Goal: Task Accomplishment & Management: Use online tool/utility

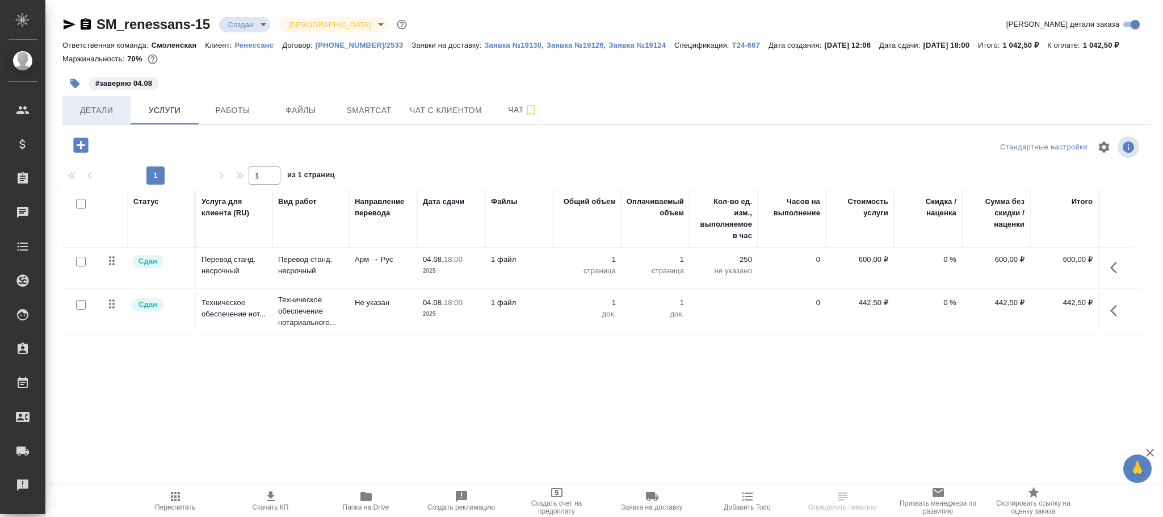
click at [107, 116] on span "Детали" at bounding box center [96, 110] width 55 height 14
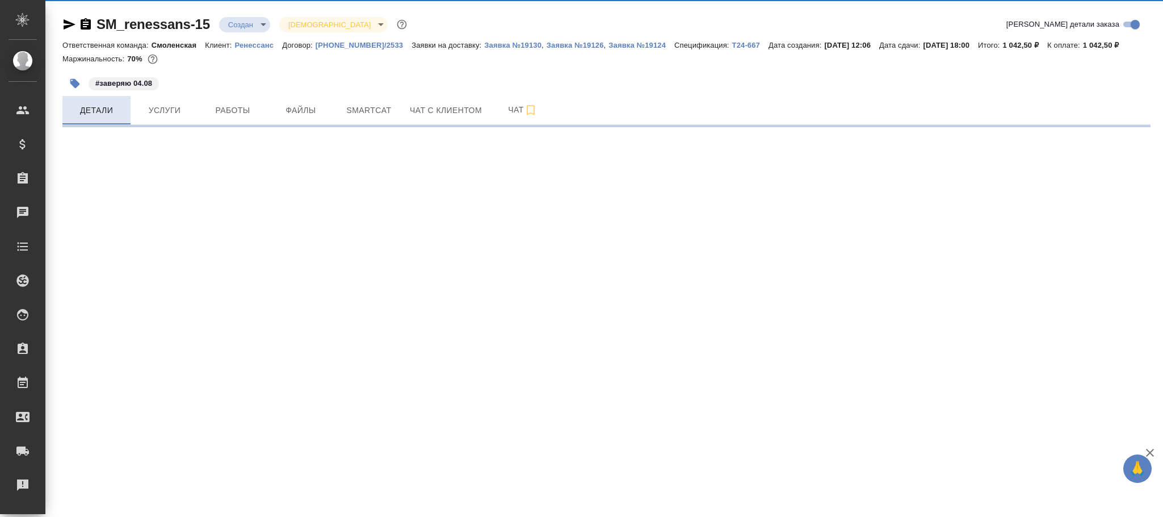
select select "RU"
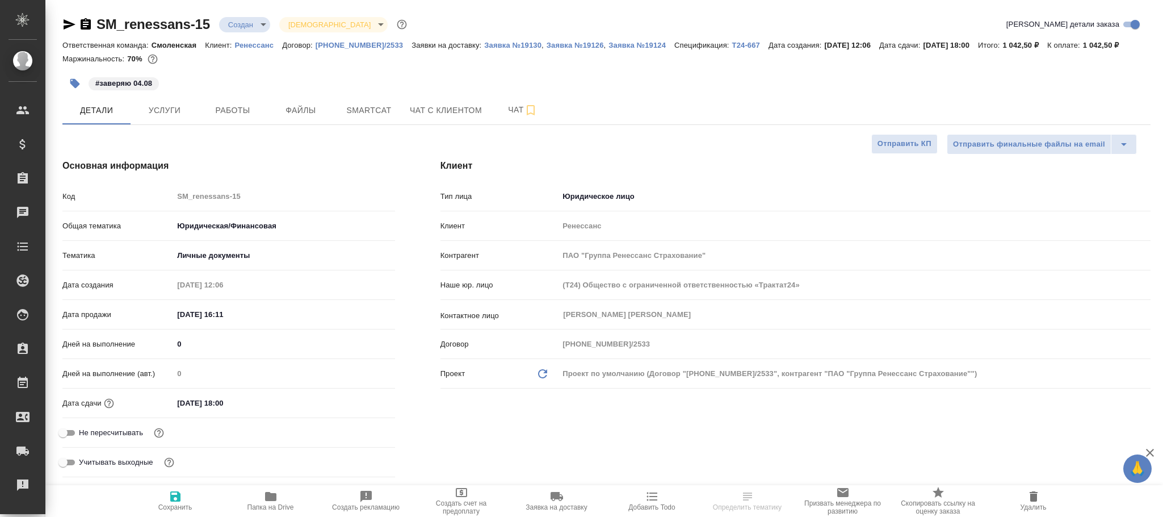
type textarea "x"
type input "Газизов Ринат"
type input "Козлова Мария"
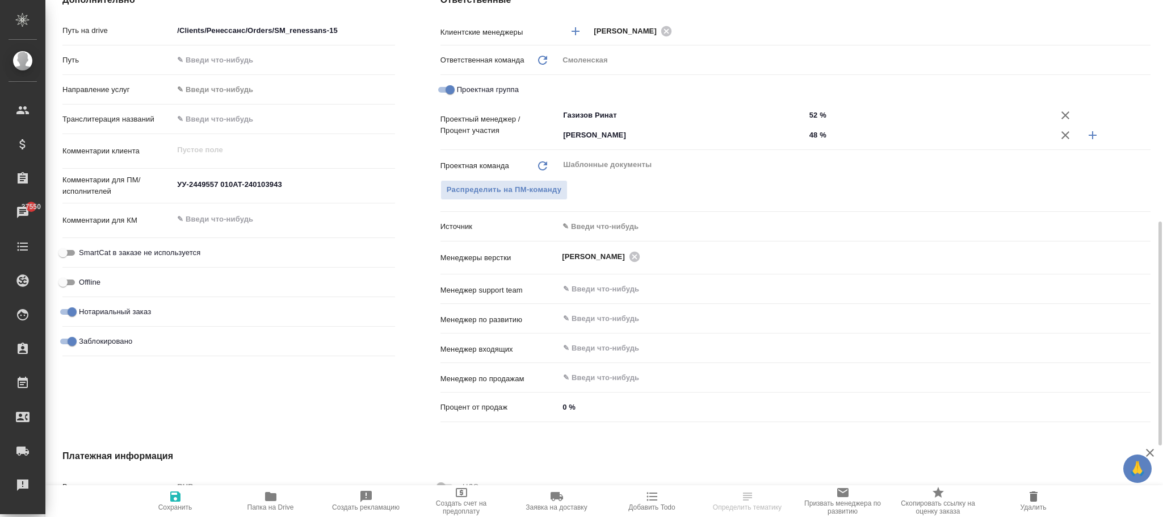
scroll to position [596, 0]
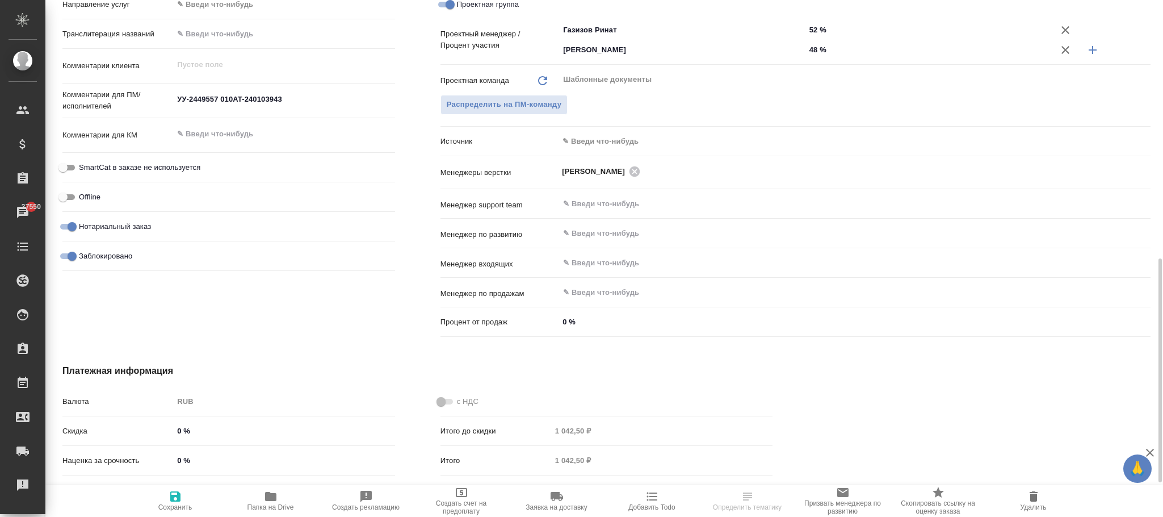
click at [74, 250] on input "Заблокировано" at bounding box center [72, 256] width 41 height 14
checkbox input "false"
type textarea "x"
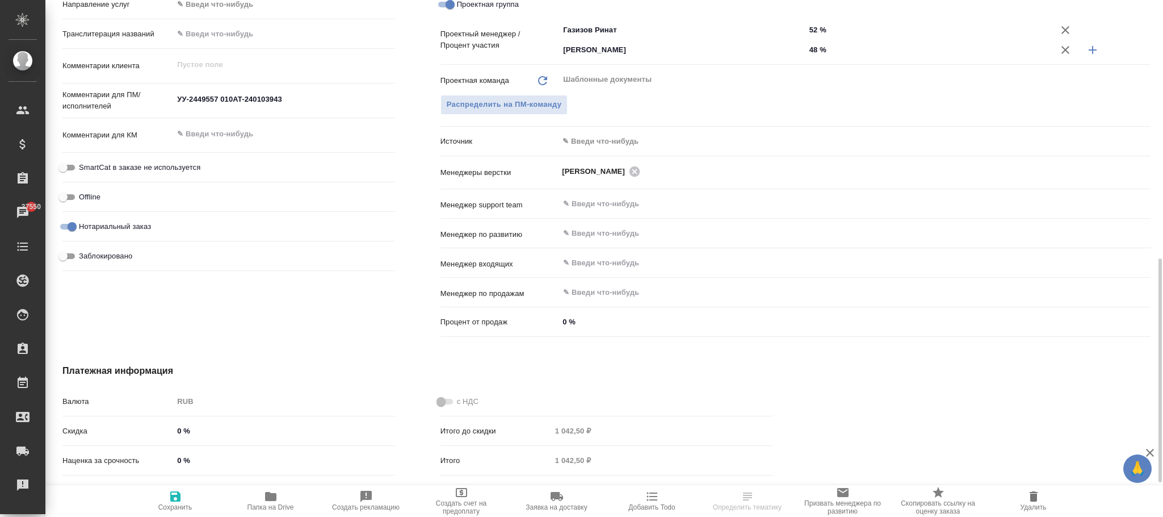
click at [182, 504] on div ".cls-1 fill:#fff; AWATERA Фокина Наталья n.fokina Клиенты Спецификации Заказы 3…" at bounding box center [581, 258] width 1163 height 517
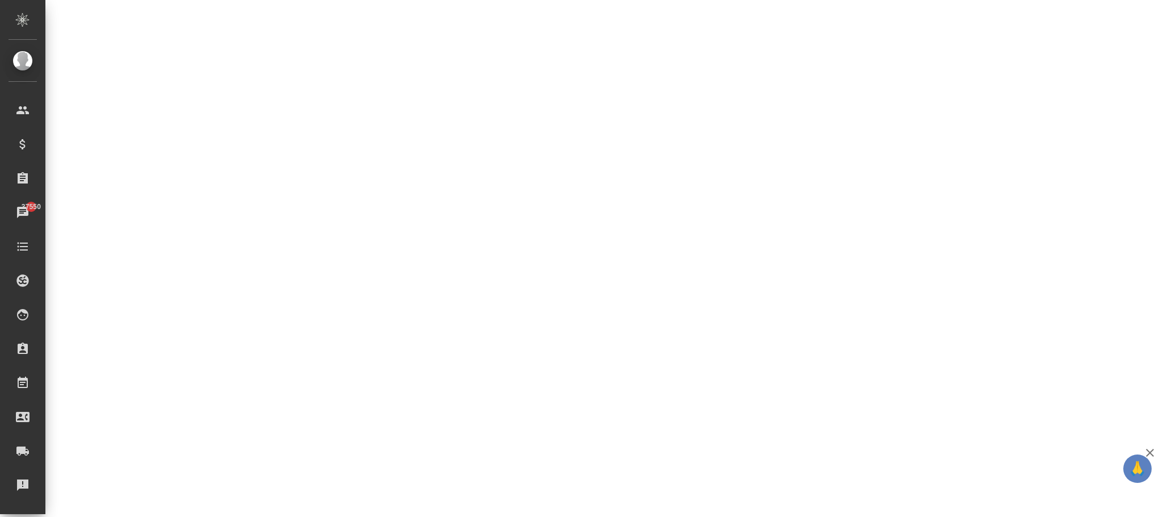
select select "RU"
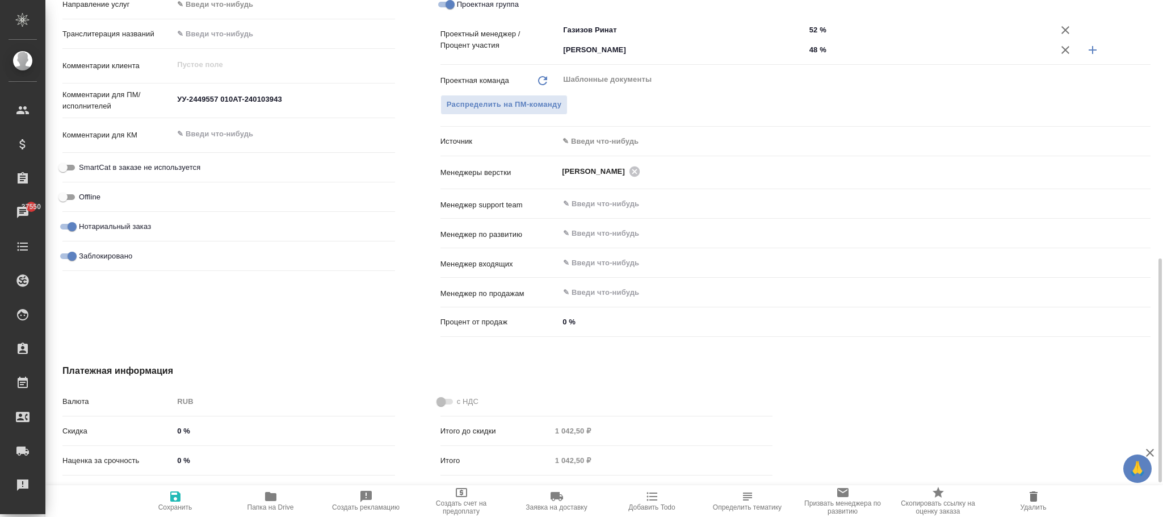
type textarea "x"
click at [434, 397] on span at bounding box center [445, 402] width 23 height 14
click at [445, 397] on span at bounding box center [445, 402] width 23 height 14
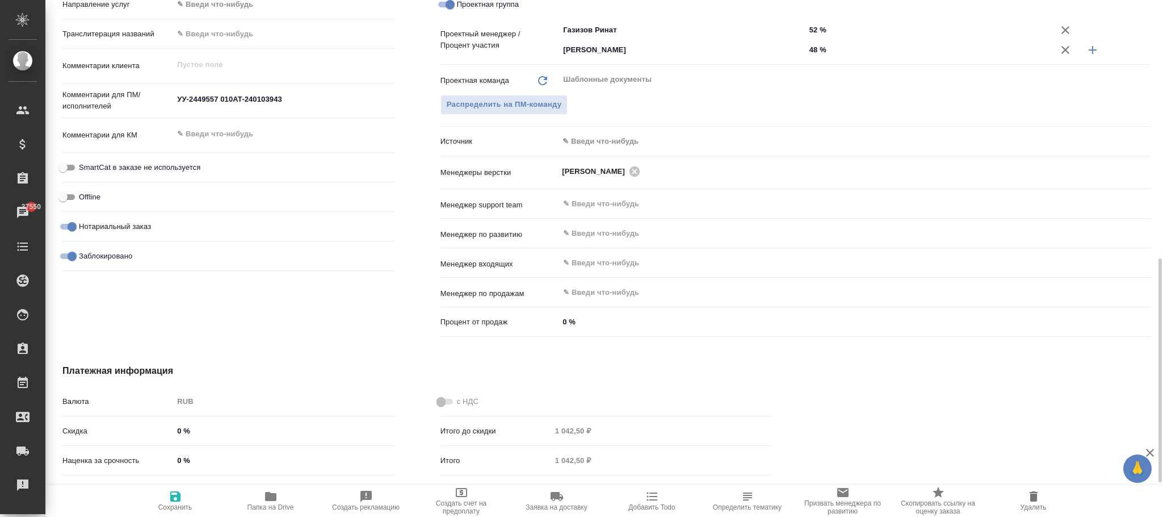
click at [443, 406] on span at bounding box center [445, 402] width 23 height 14
click at [62, 251] on input "Заблокировано" at bounding box center [72, 256] width 41 height 14
checkbox input "false"
type textarea "x"
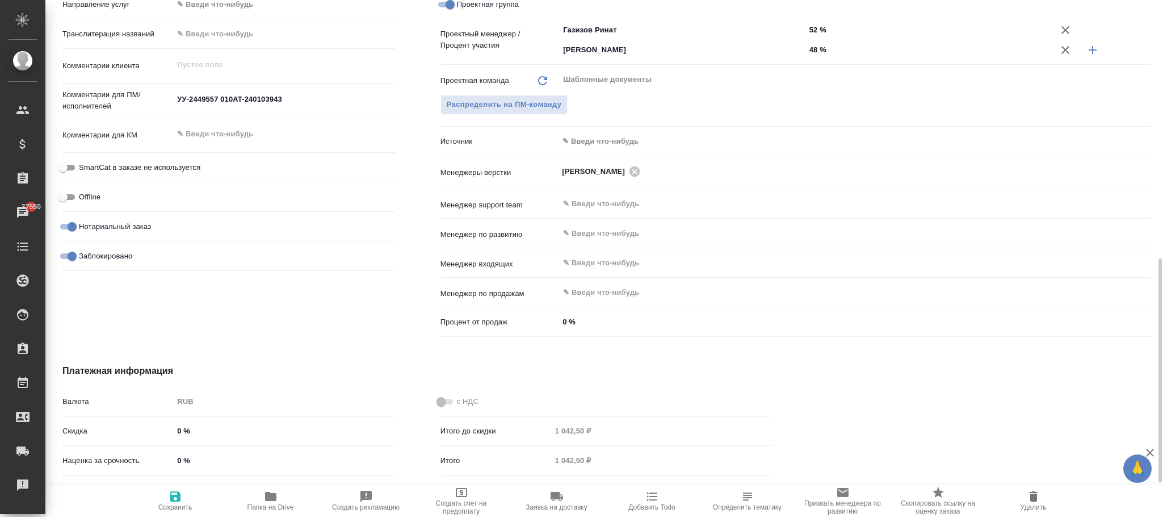
type textarea "x"
click at [171, 499] on icon "button" at bounding box center [175, 496] width 10 height 10
type textarea "x"
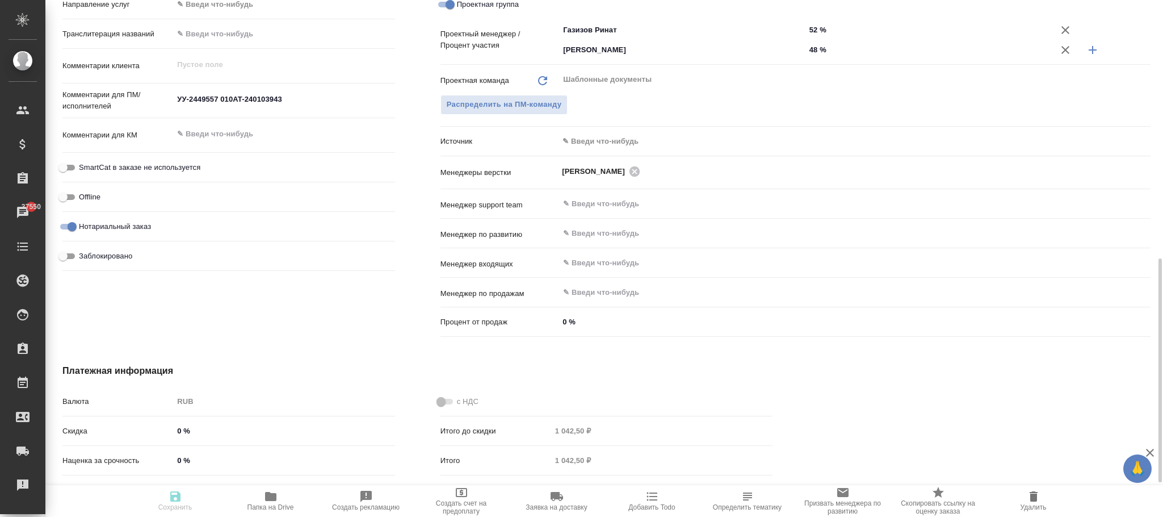
type textarea "x"
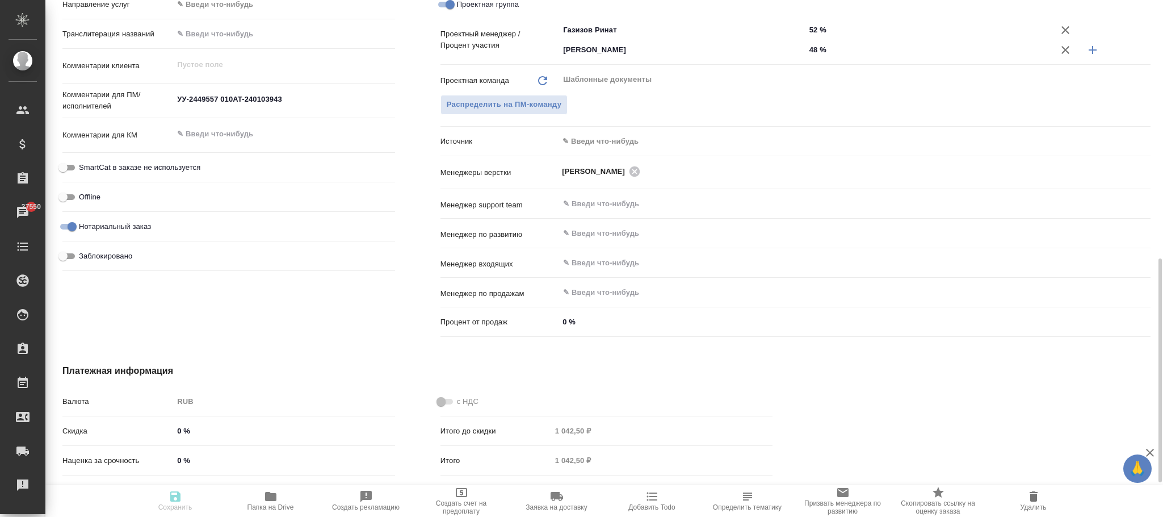
type textarea "x"
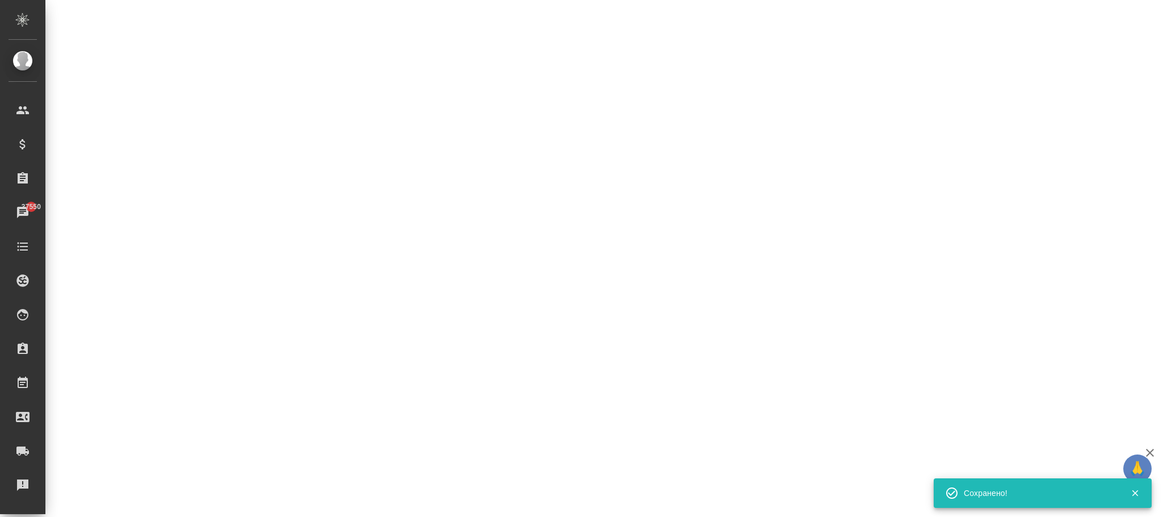
select select "RU"
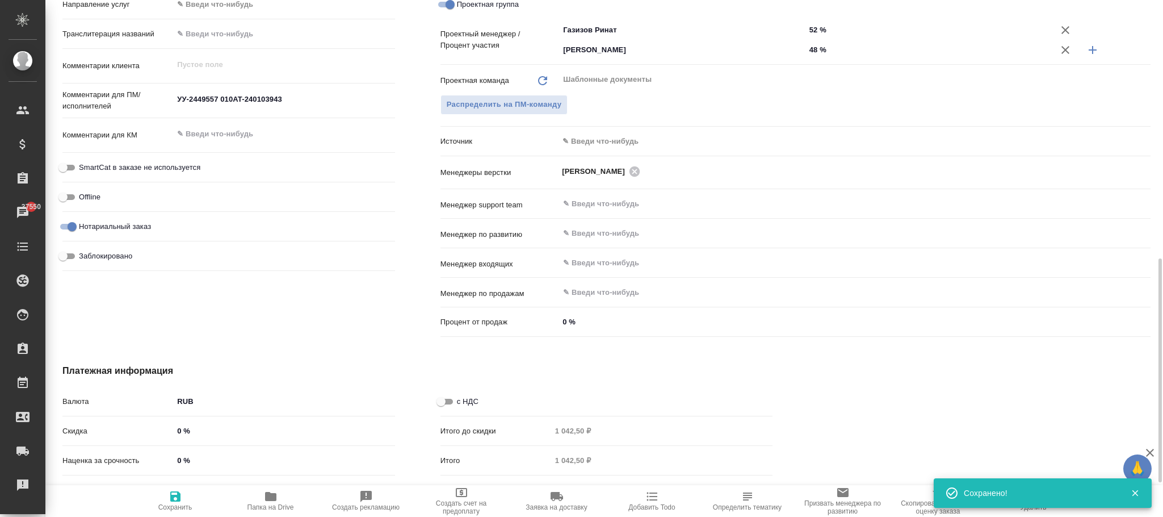
type textarea "x"
click at [448, 399] on input "с НДС" at bounding box center [441, 402] width 41 height 14
checkbox input "true"
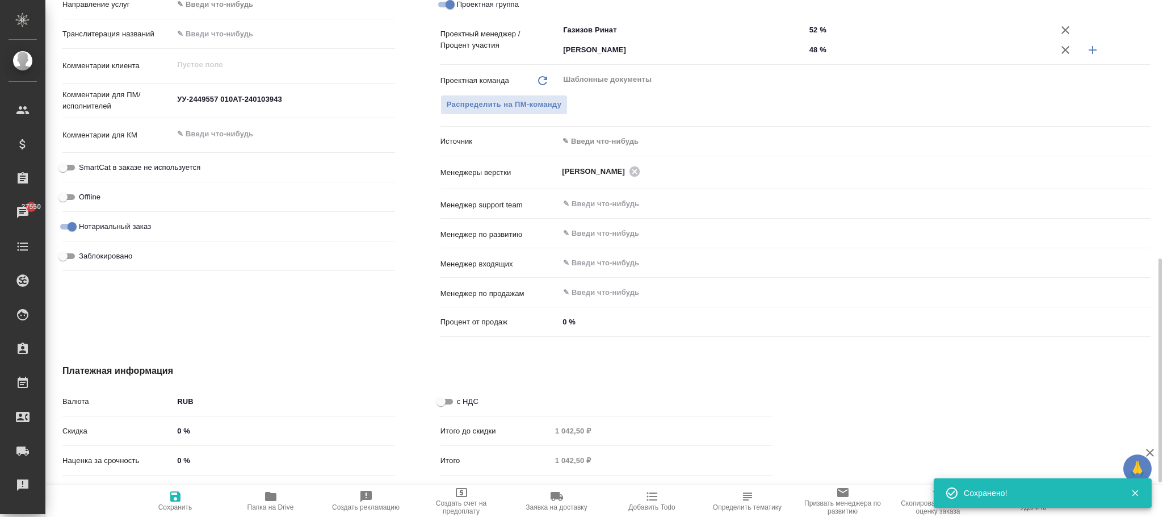
type textarea "x"
click at [177, 503] on span "Сохранить" at bounding box center [175, 507] width 34 height 8
type textarea "x"
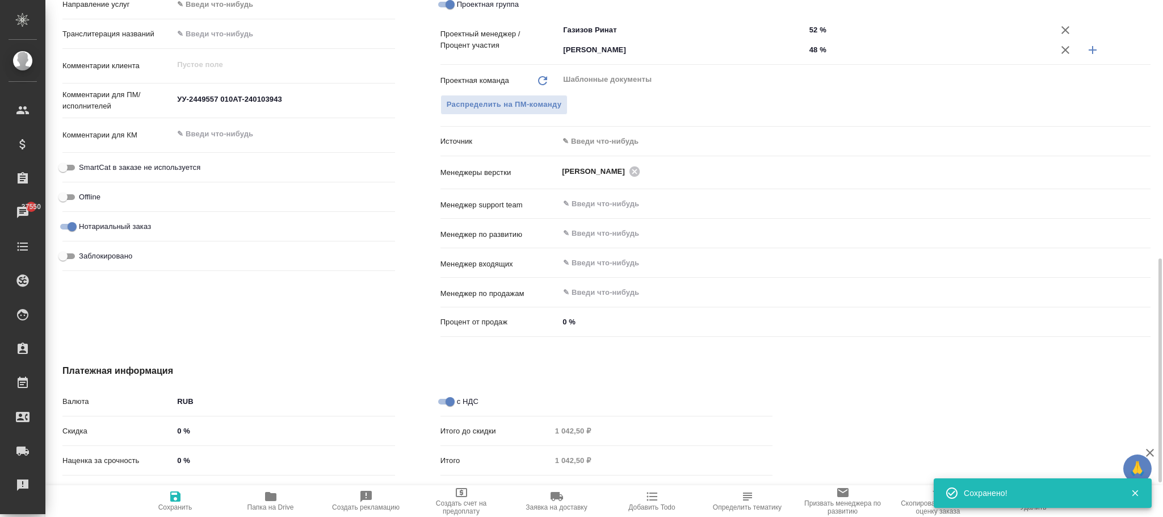
type textarea "x"
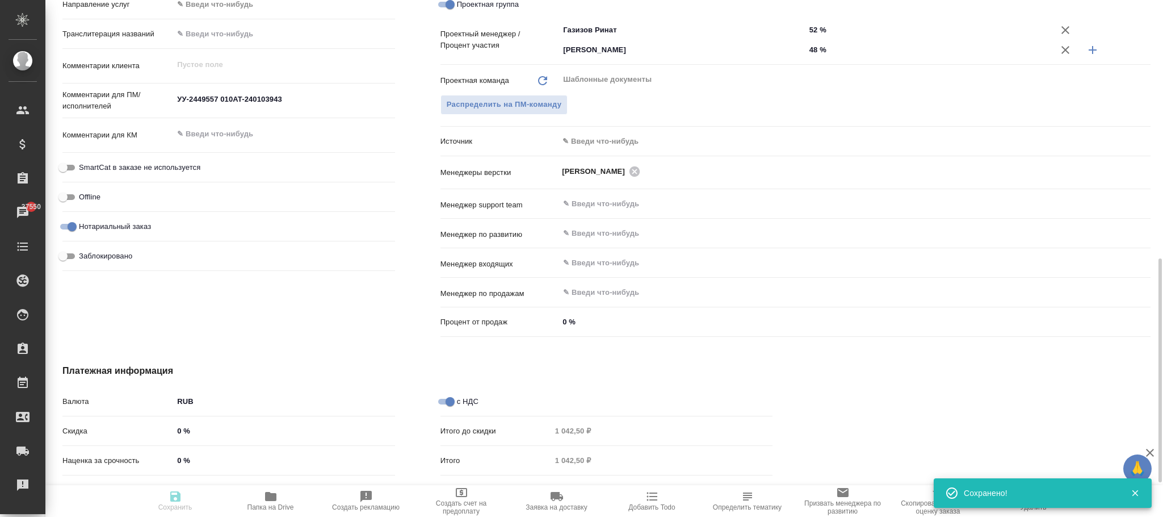
type textarea "x"
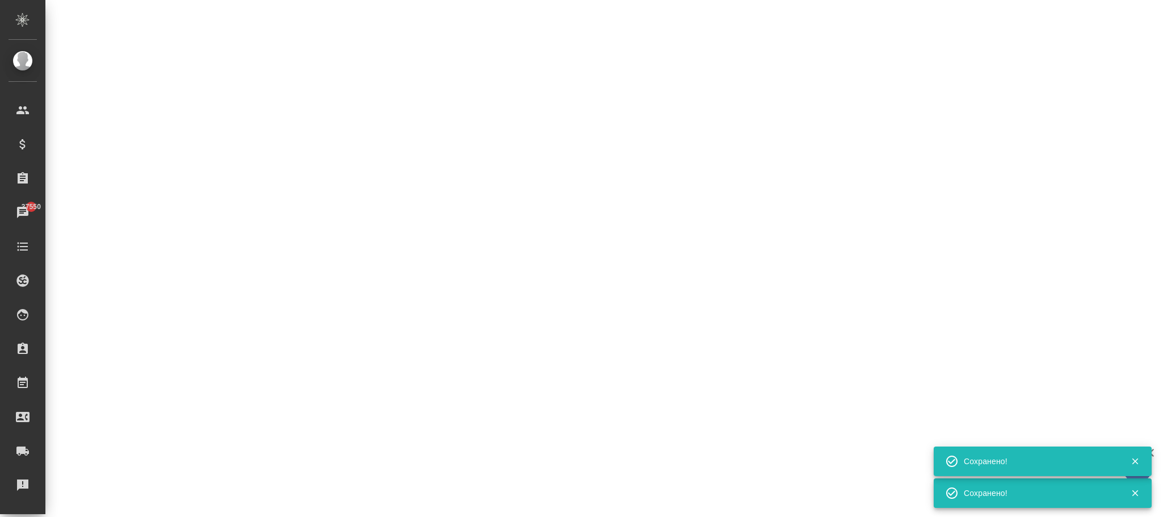
select select "RU"
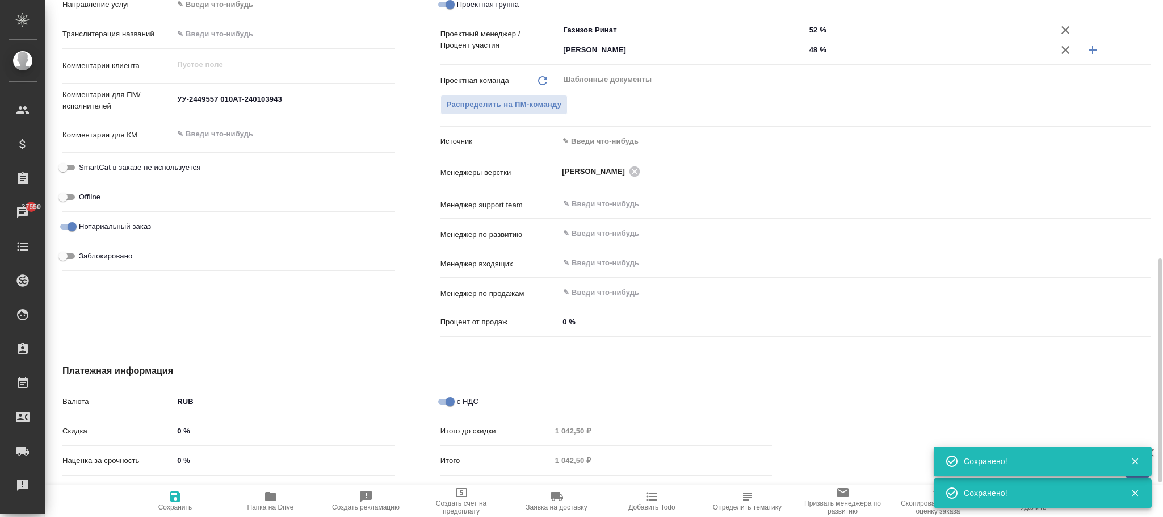
type textarea "x"
click at [72, 254] on input "Заблокировано" at bounding box center [63, 256] width 41 height 14
checkbox input "true"
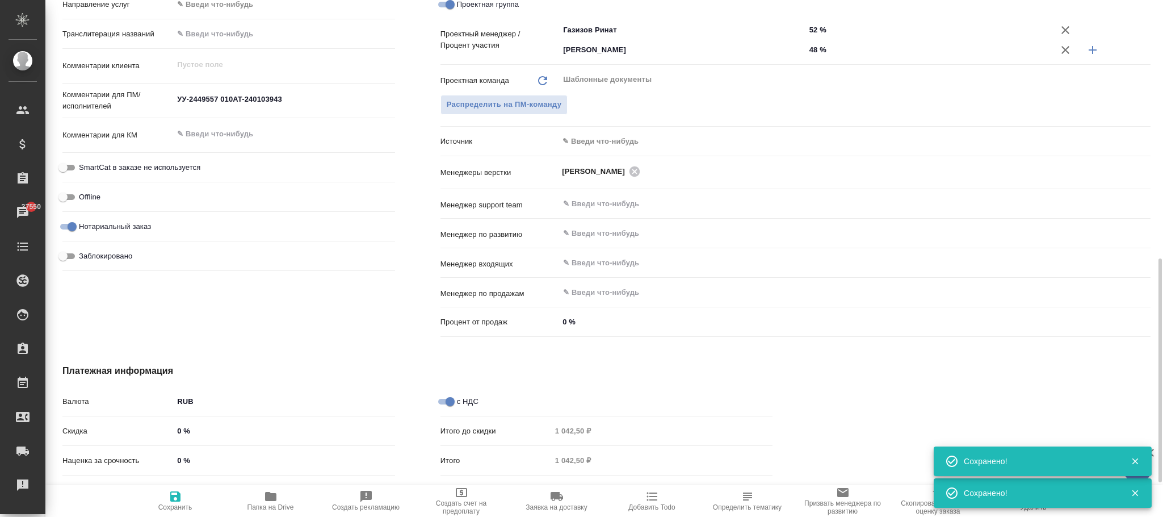
type textarea "x"
click at [170, 498] on icon "button" at bounding box center [175, 496] width 10 height 10
type textarea "x"
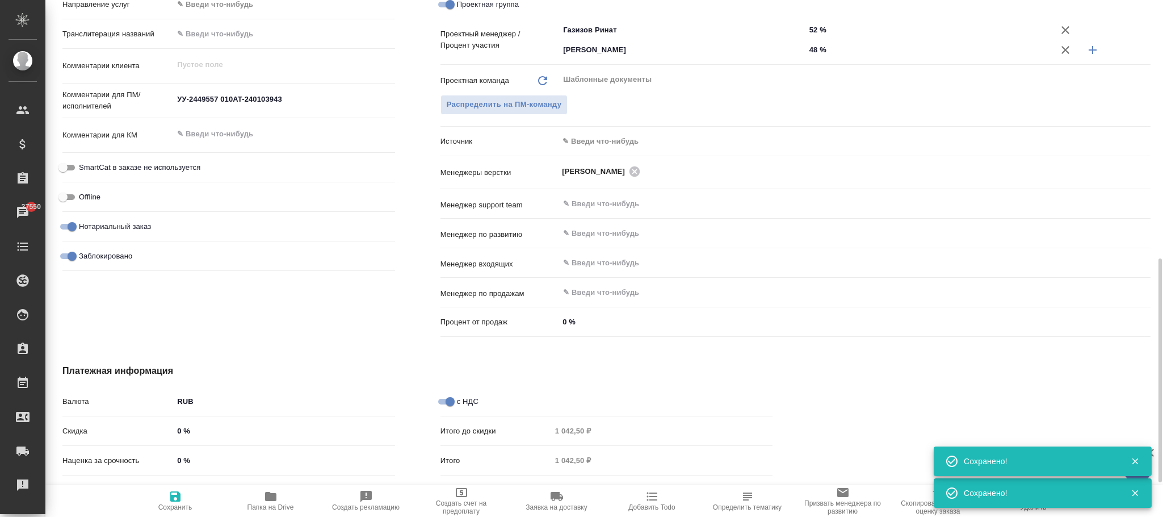
type textarea "x"
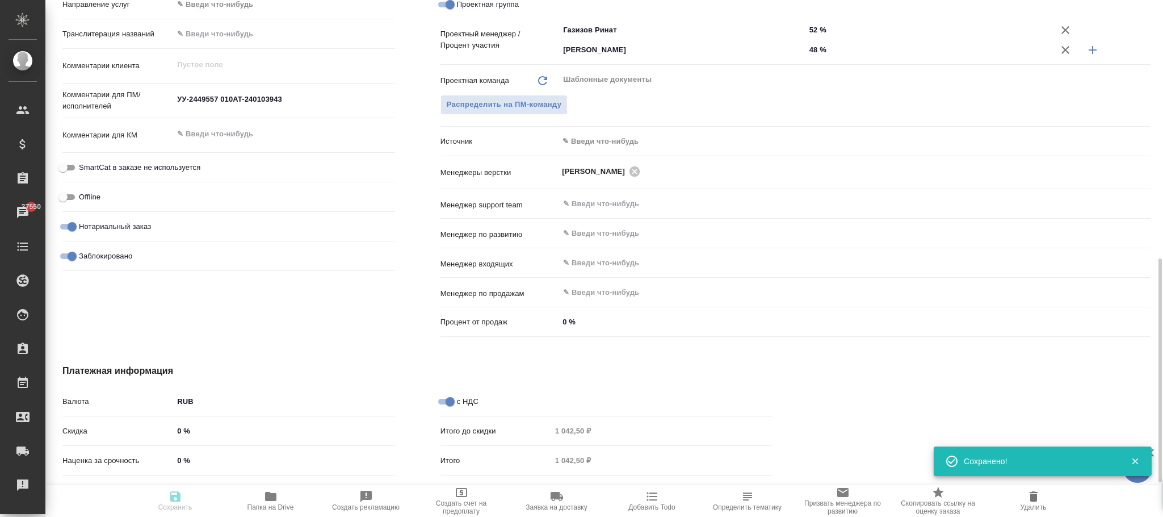
type textarea "x"
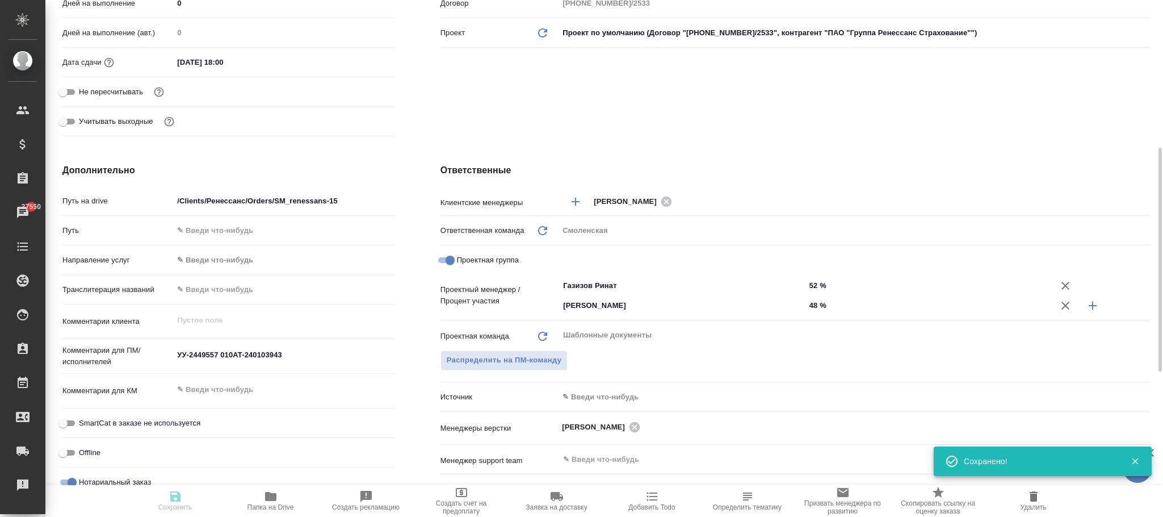
type textarea "x"
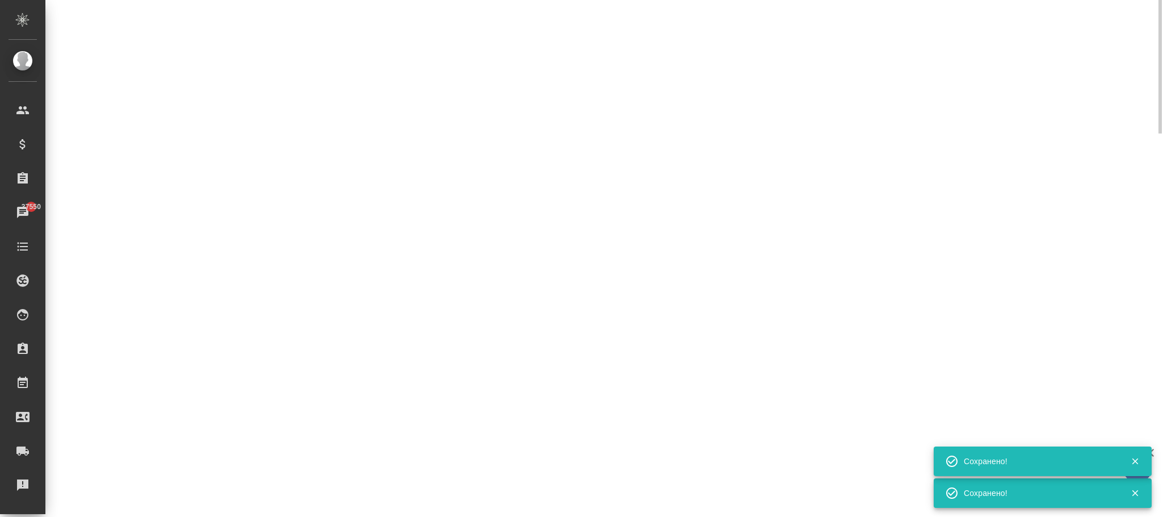
scroll to position [85, 0]
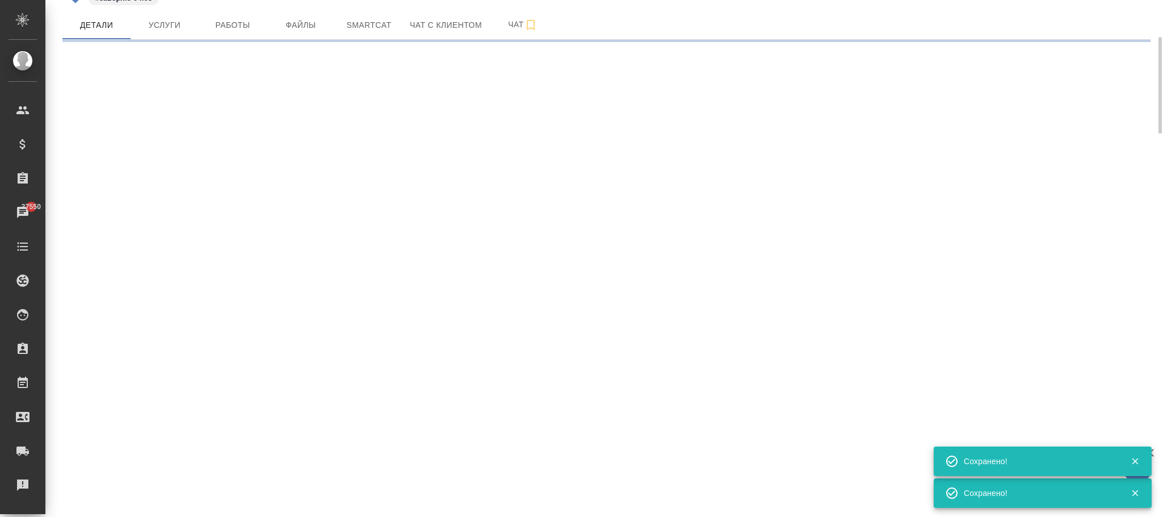
select select "RU"
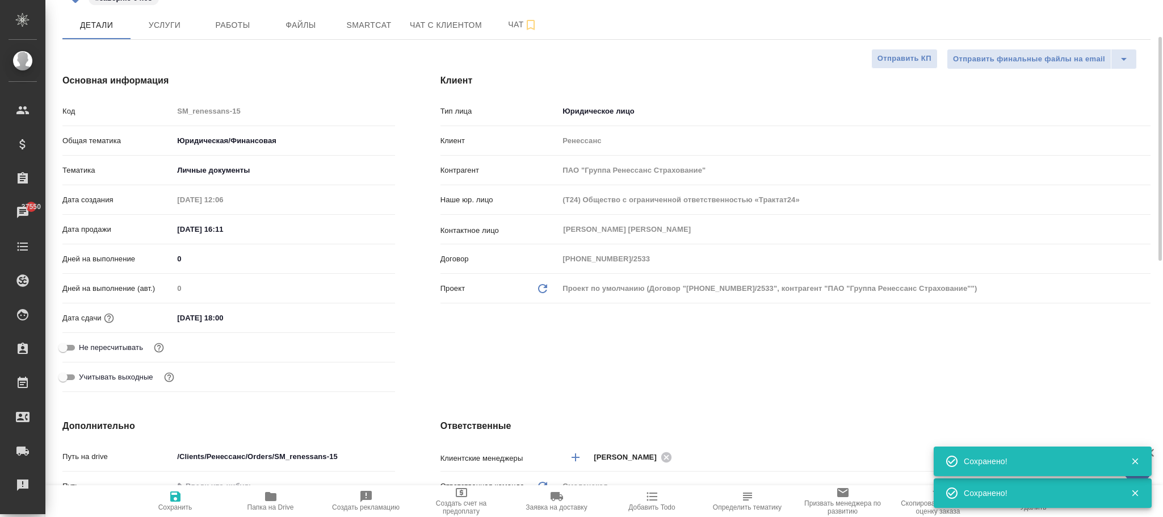
type textarea "x"
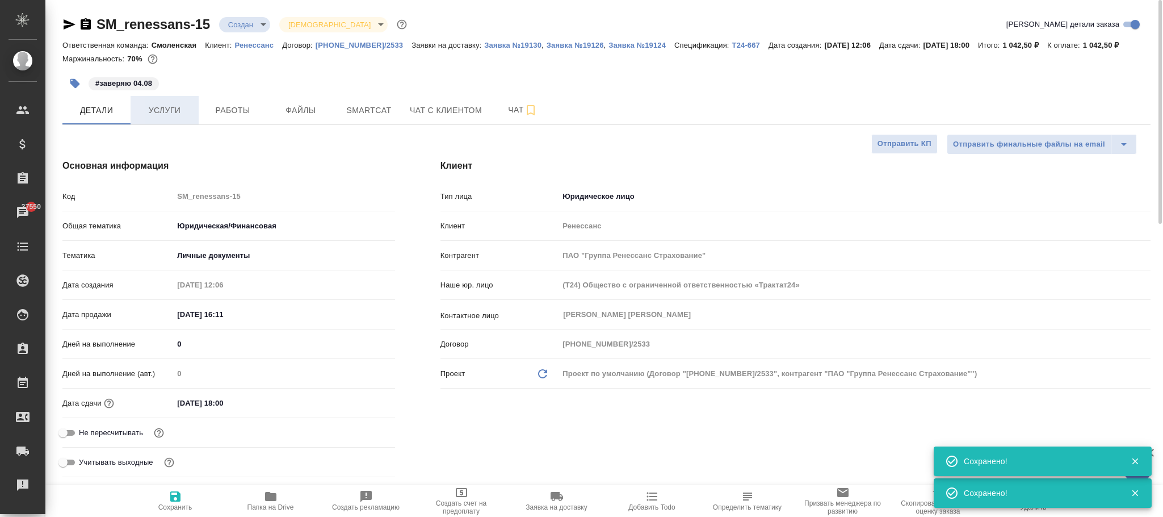
click at [167, 110] on span "Услуги" at bounding box center [164, 110] width 55 height 14
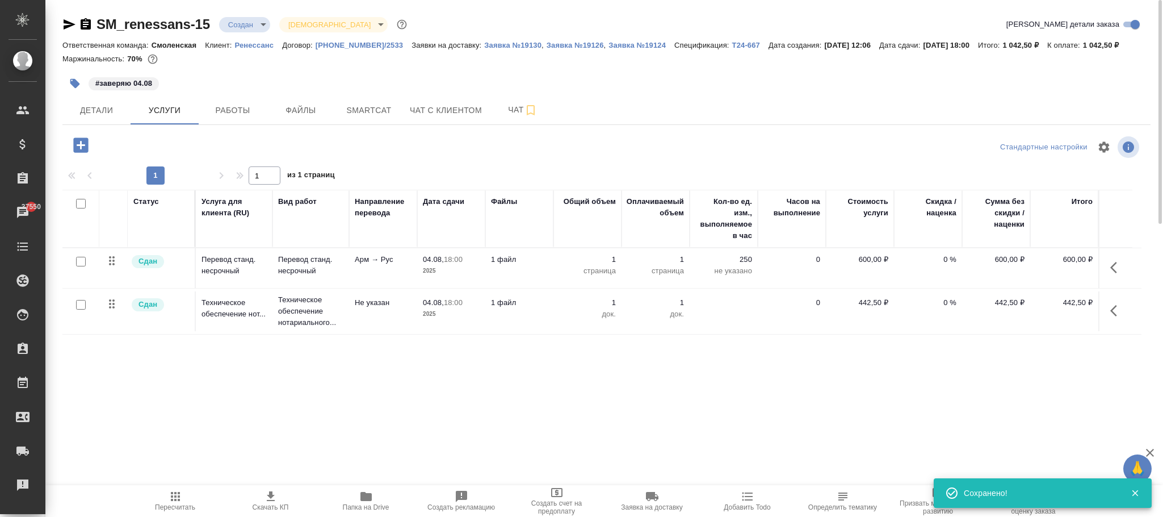
click at [188, 494] on span "Пересчитать" at bounding box center [176, 500] width 82 height 22
click at [176, 497] on icon "button" at bounding box center [176, 496] width 14 height 14
click at [97, 113] on span "Детали" at bounding box center [96, 110] width 55 height 14
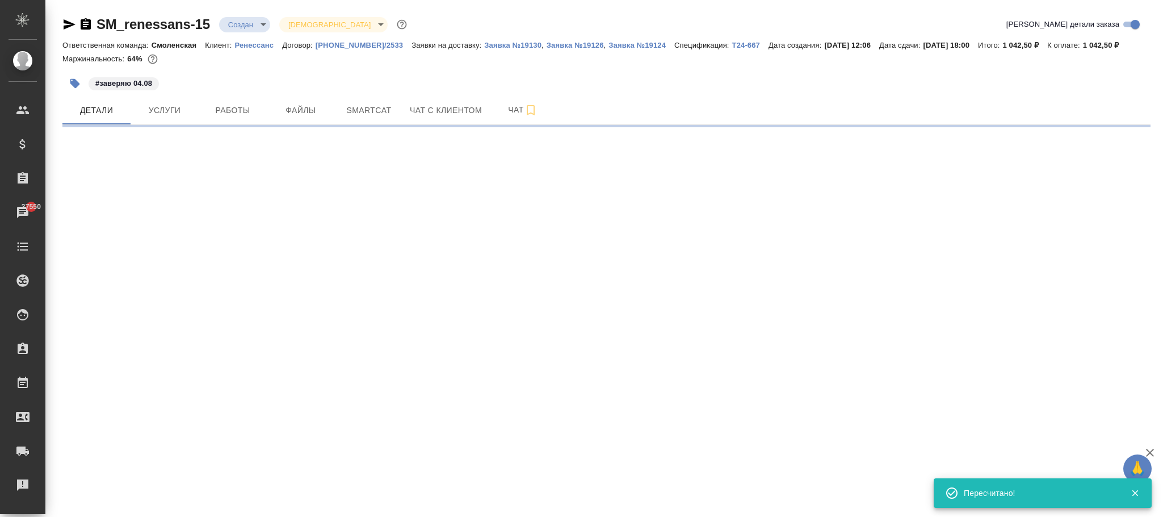
select select "RU"
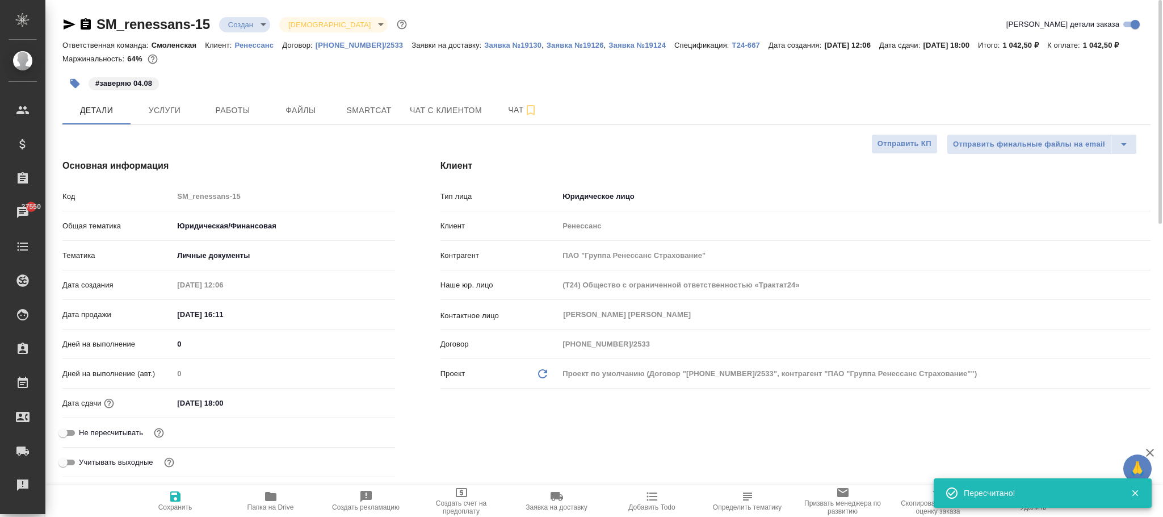
type textarea "x"
click at [187, 495] on span "Сохранить" at bounding box center [176, 500] width 82 height 22
type textarea "x"
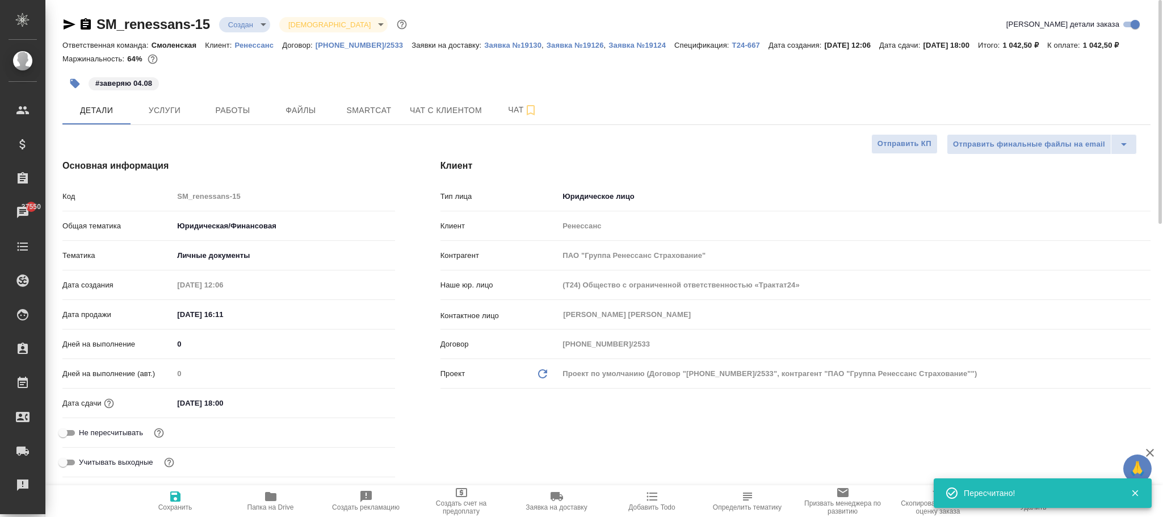
type textarea "x"
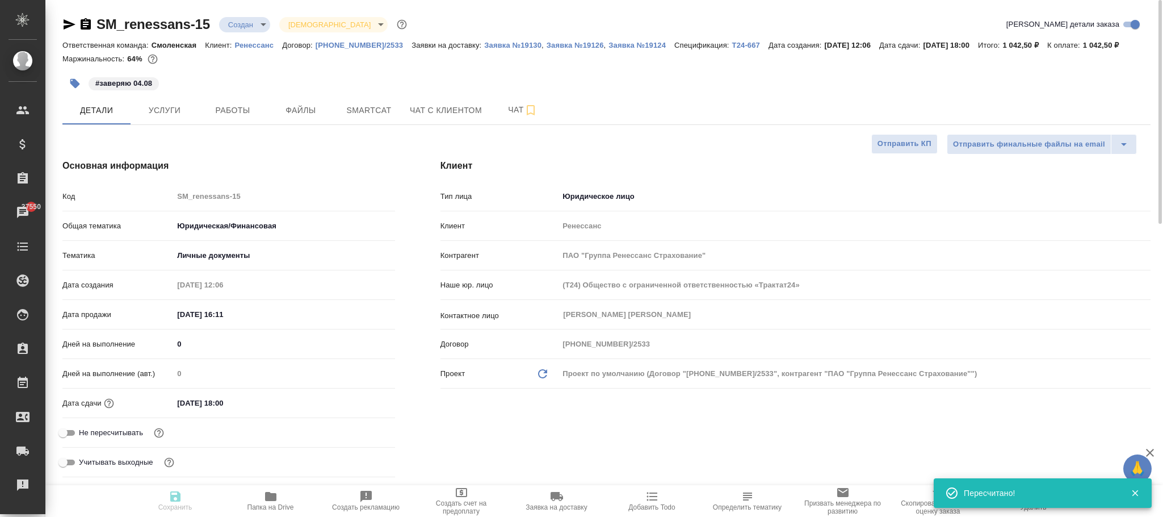
type textarea "x"
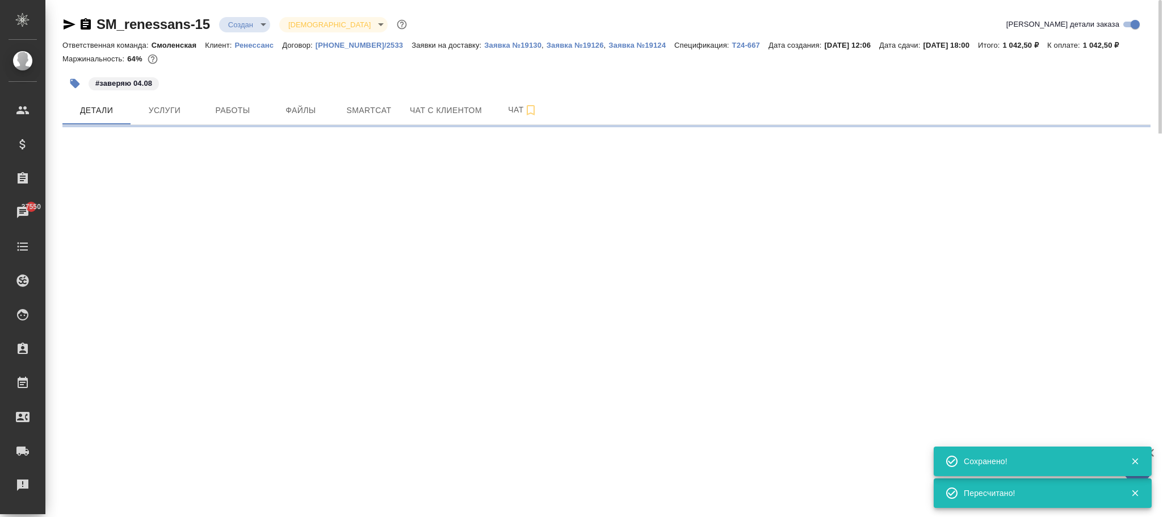
select select "RU"
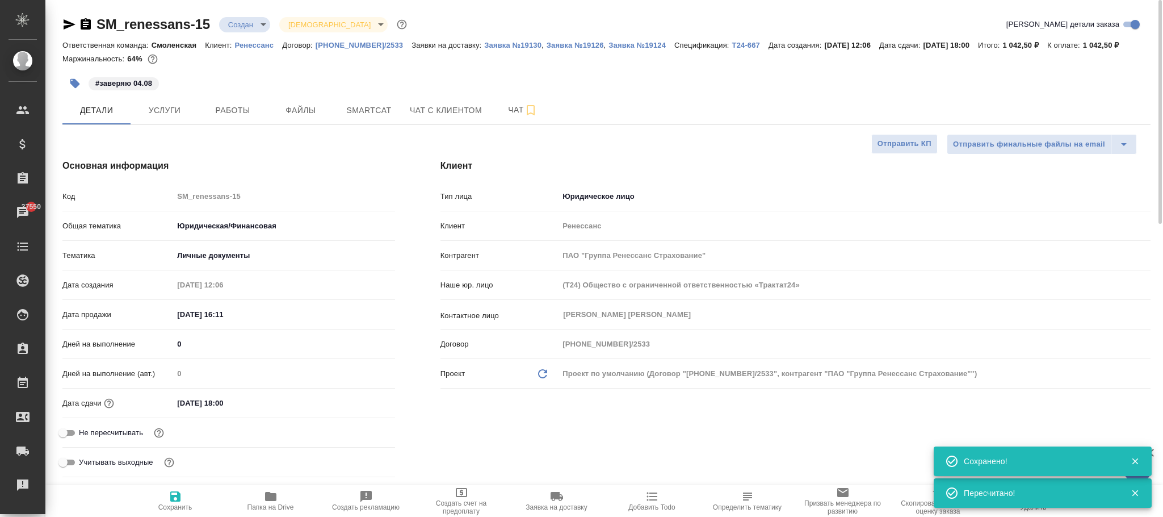
type textarea "x"
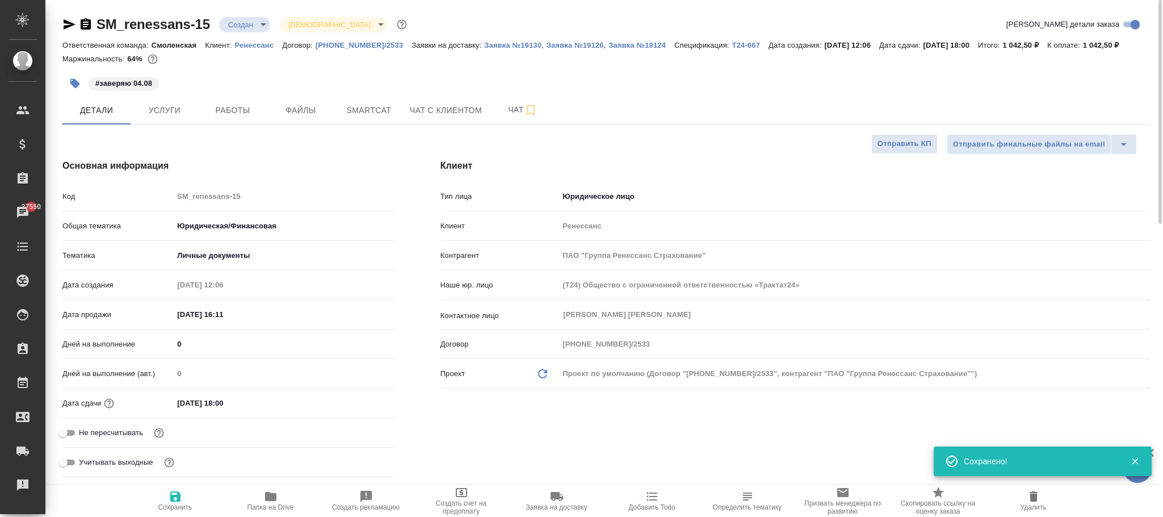
type textarea "x"
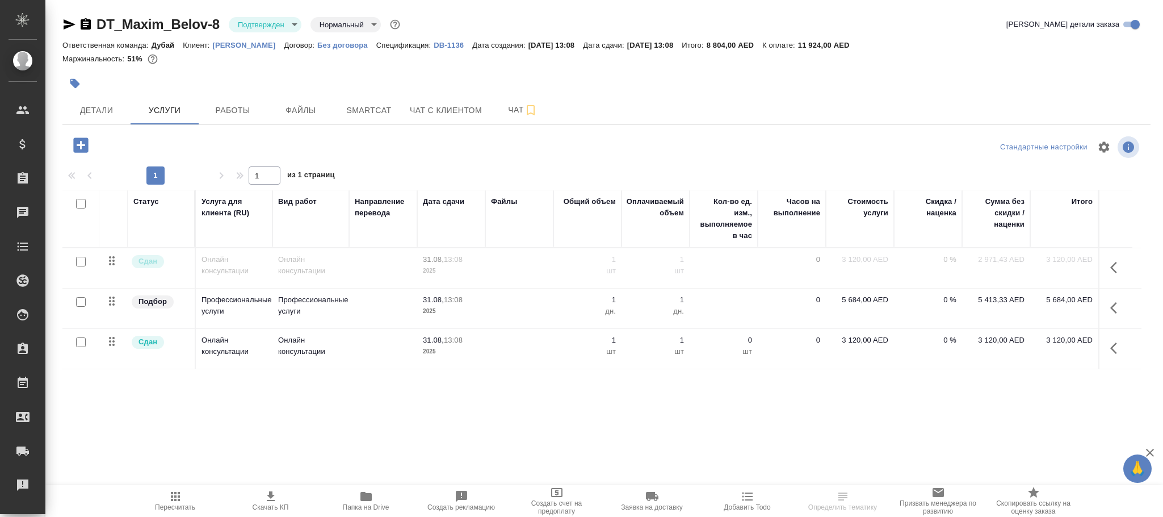
click at [181, 497] on icon "button" at bounding box center [176, 496] width 14 height 14
click at [434, 43] on p "DB-1136" at bounding box center [453, 45] width 39 height 9
click at [1116, 269] on icon "button" at bounding box center [1118, 268] width 14 height 14
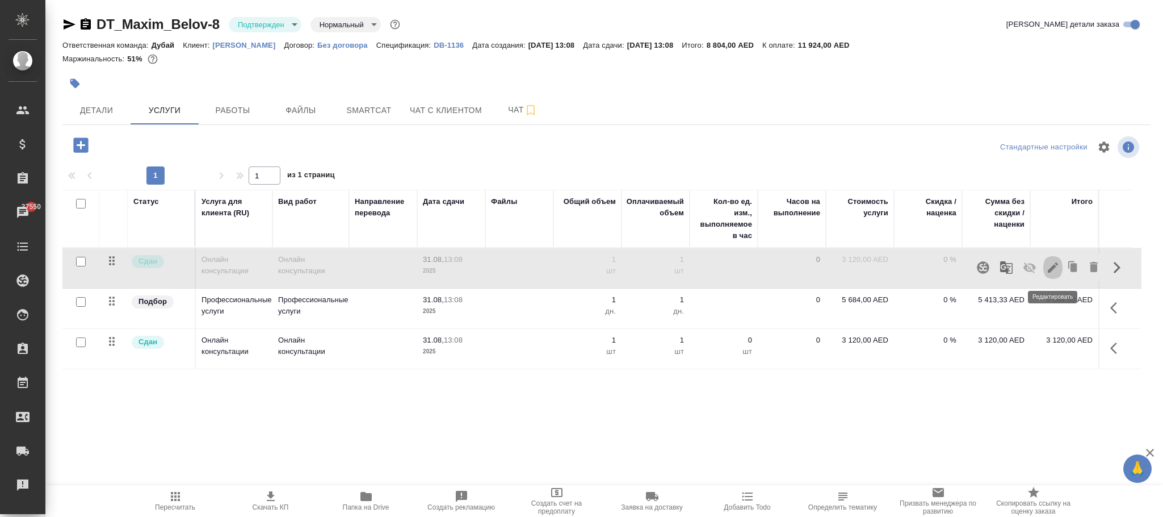
click at [1051, 268] on icon "button" at bounding box center [1053, 267] width 10 height 10
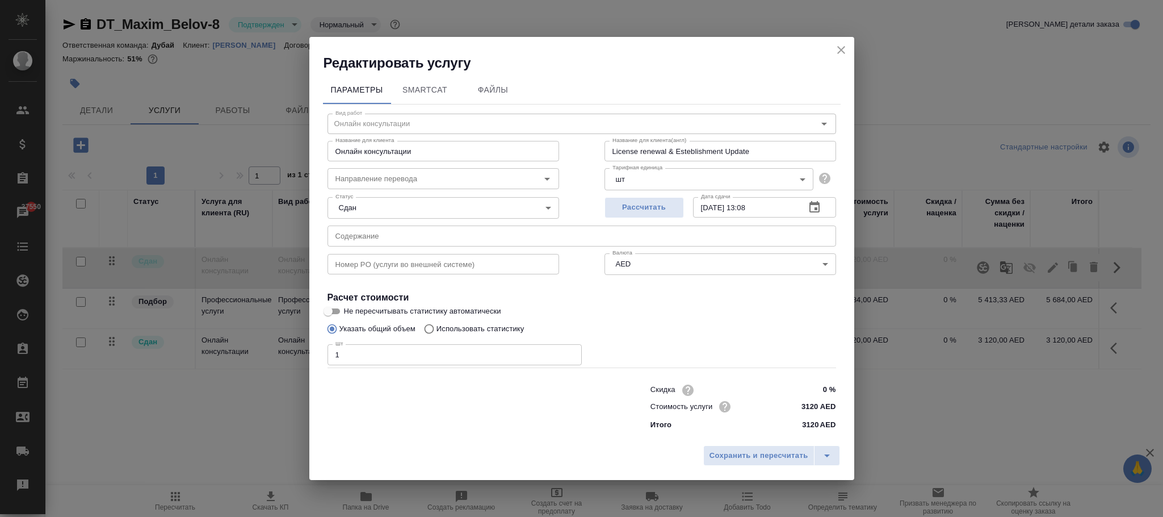
click at [842, 48] on icon "close" at bounding box center [842, 50] width 14 height 14
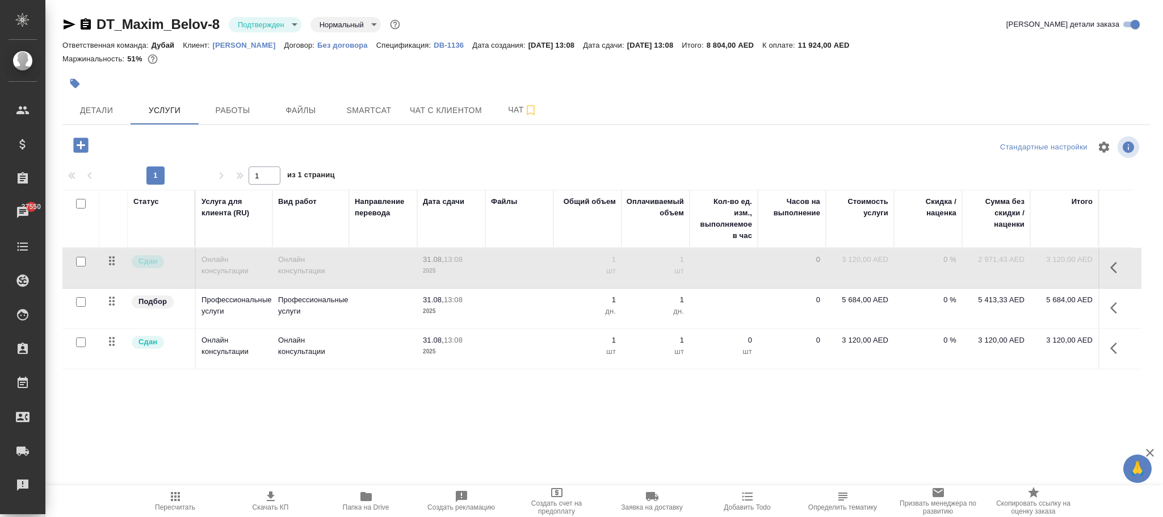
click at [765, 273] on td "0" at bounding box center [792, 268] width 68 height 40
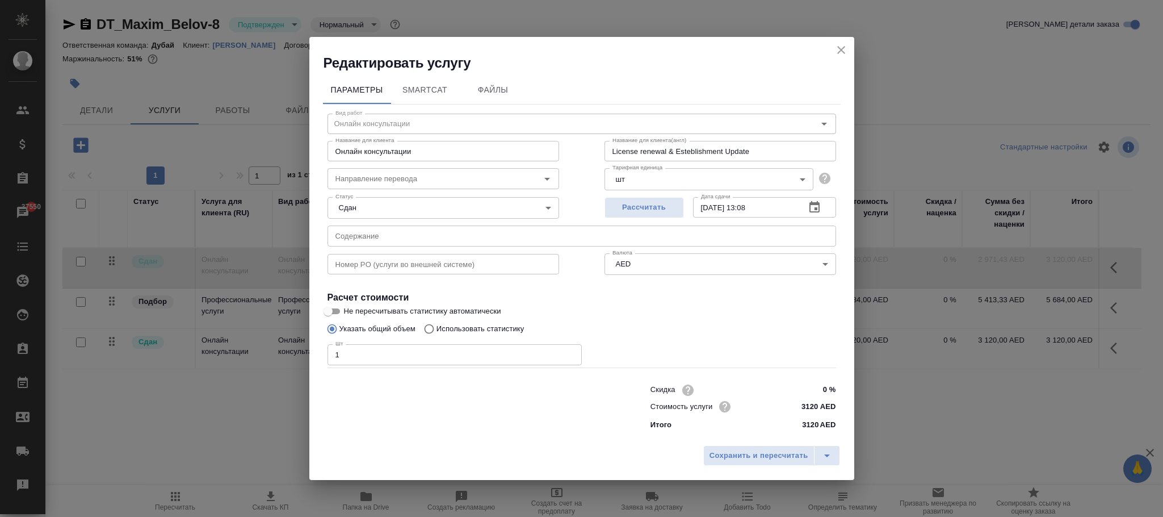
click at [841, 53] on icon "close" at bounding box center [842, 50] width 14 height 14
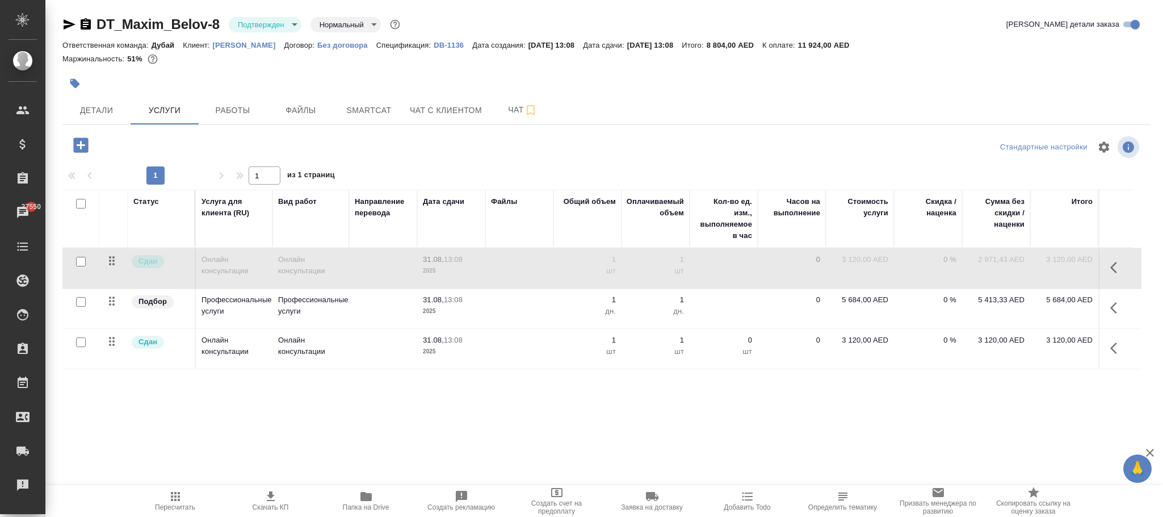
click at [1118, 271] on icon "button" at bounding box center [1118, 268] width 14 height 14
click at [1032, 271] on icon "button" at bounding box center [1030, 267] width 12 height 11
click at [322, 437] on div "DT_Maxim_Belov-8 Подтвержден confirmed Нормальный normal Кратко детали заказа О…" at bounding box center [606, 231] width 1101 height 463
click at [865, 265] on p "3 120,00 AED" at bounding box center [860, 259] width 57 height 11
type input "0"
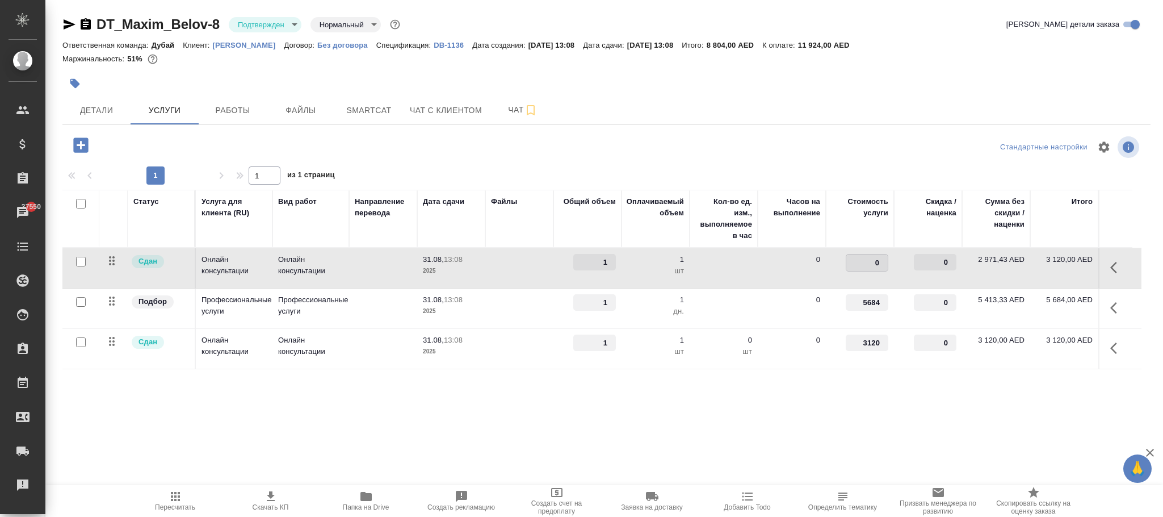
click at [617, 443] on div "DT_Maxim_Belov-8 Подтвержден confirmed Нормальный normal Кратко детали заказа О…" at bounding box center [606, 231] width 1101 height 463
click at [179, 145] on span "Сохранить и пересчитать" at bounding box center [161, 143] width 99 height 13
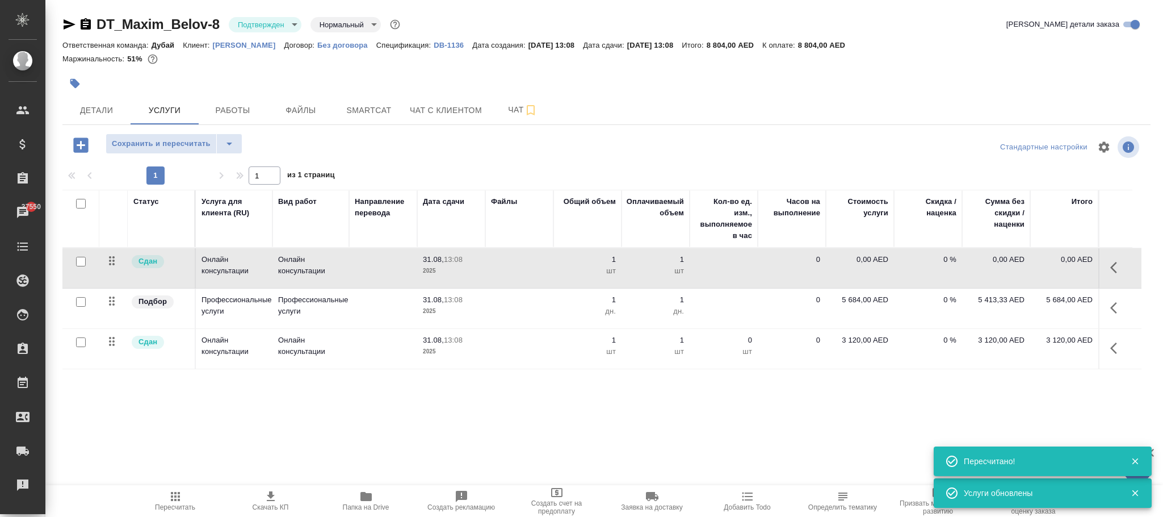
click at [1121, 273] on icon "button" at bounding box center [1118, 268] width 14 height 14
click at [1030, 271] on icon "button" at bounding box center [1030, 268] width 14 height 14
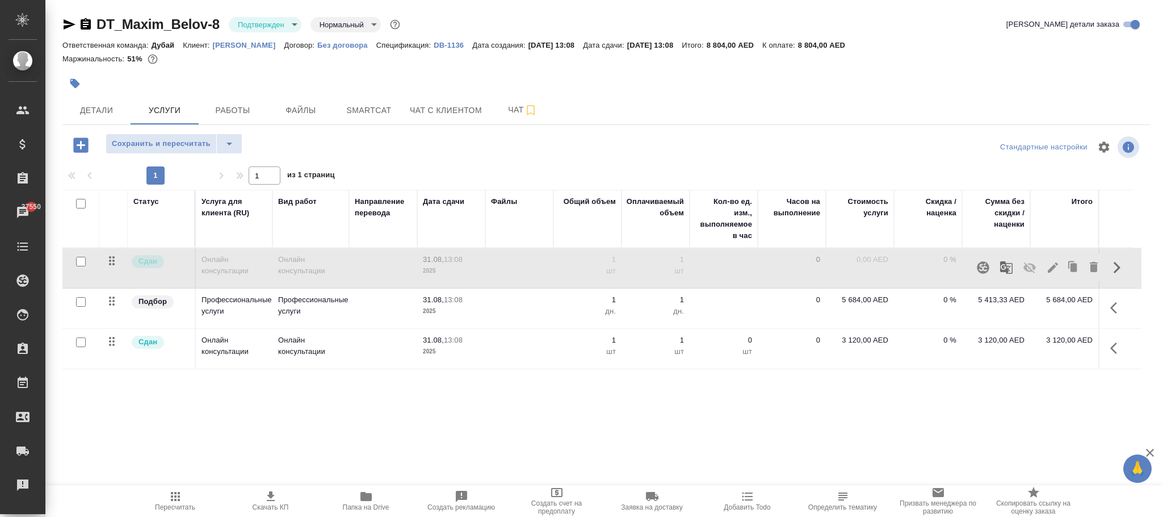
click at [271, 404] on div "Статус Услуга для клиента (RU) Вид работ Направление перевода Дата сдачи Файлы …" at bounding box center [601, 312] width 1079 height 244
click at [157, 142] on span "Сохранить и пересчитать" at bounding box center [161, 143] width 99 height 13
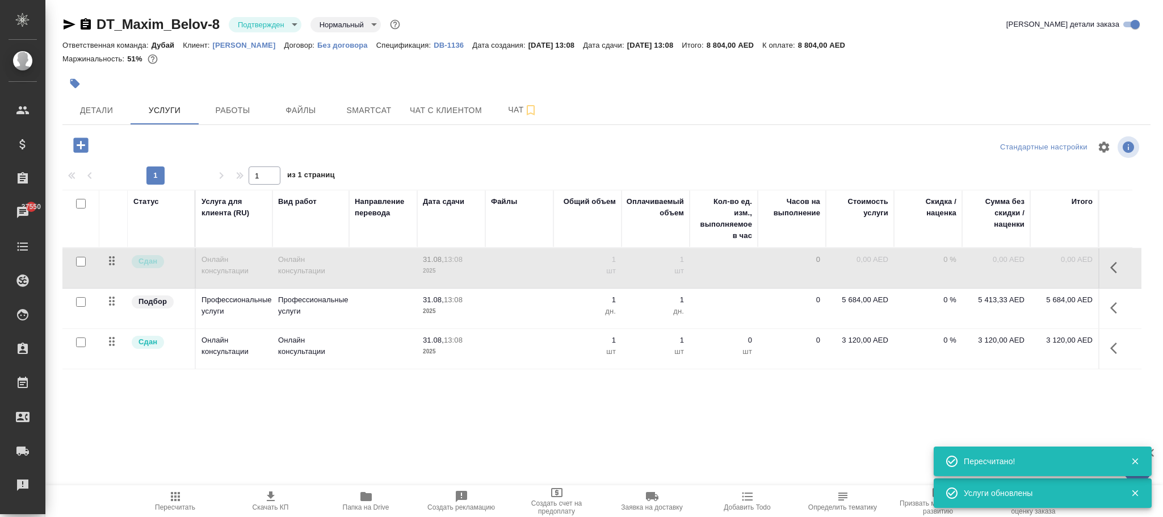
click at [179, 495] on icon "button" at bounding box center [176, 496] width 14 height 14
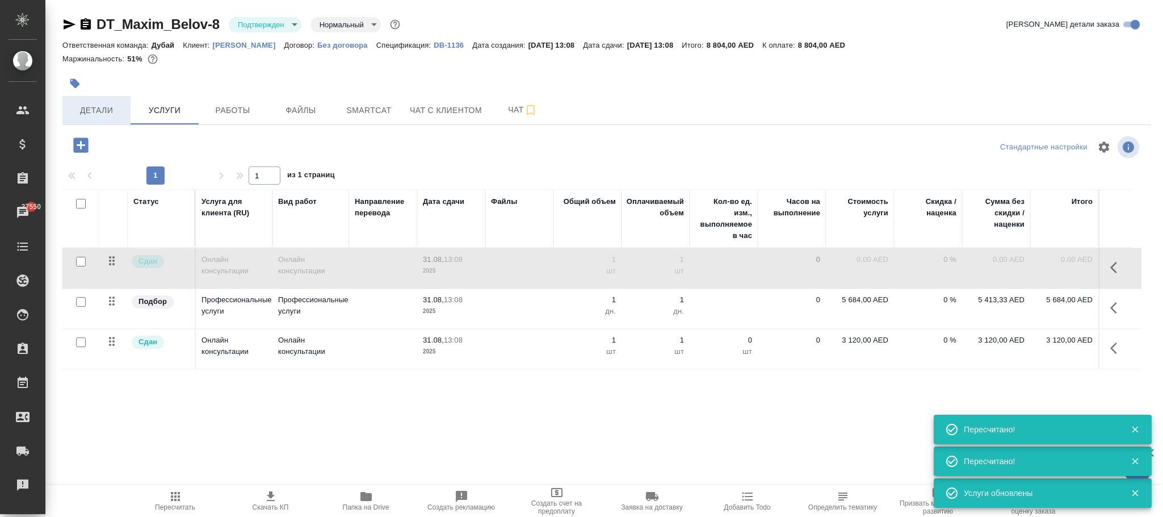
click at [109, 112] on span "Детали" at bounding box center [96, 110] width 55 height 14
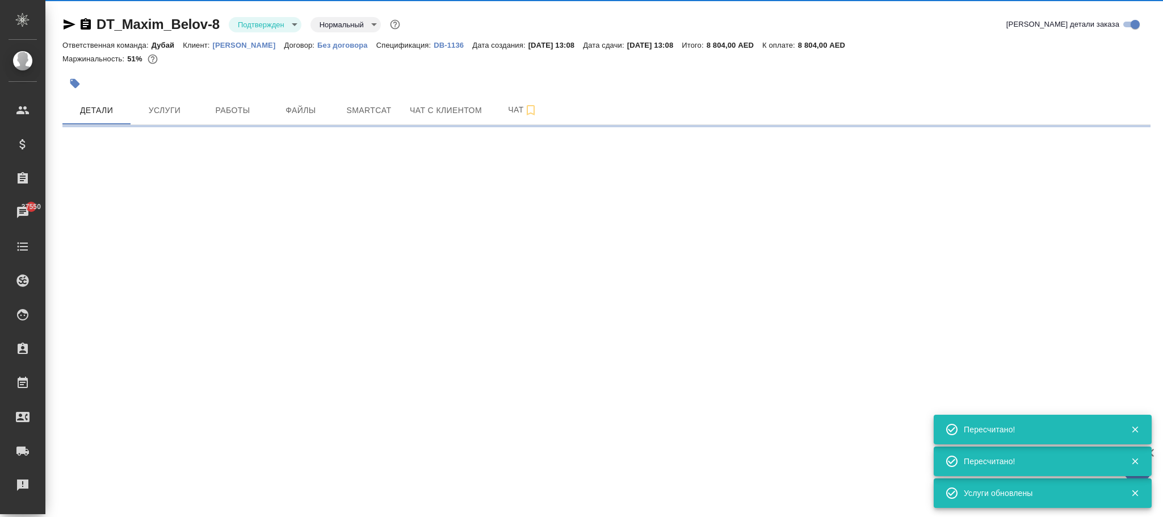
select select "RU"
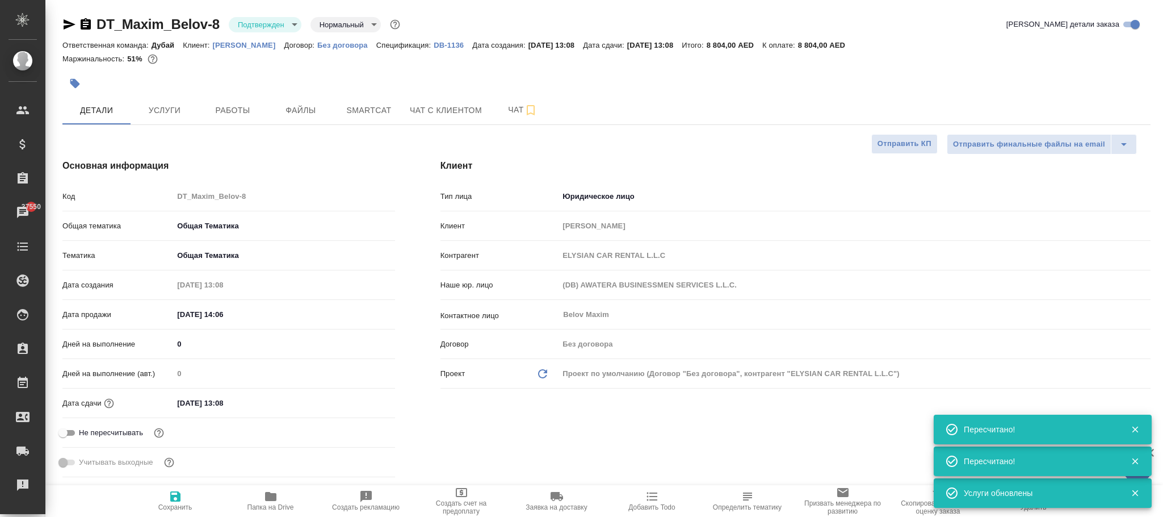
type textarea "x"
click at [179, 504] on span "Сохранить" at bounding box center [175, 507] width 34 height 8
type textarea "x"
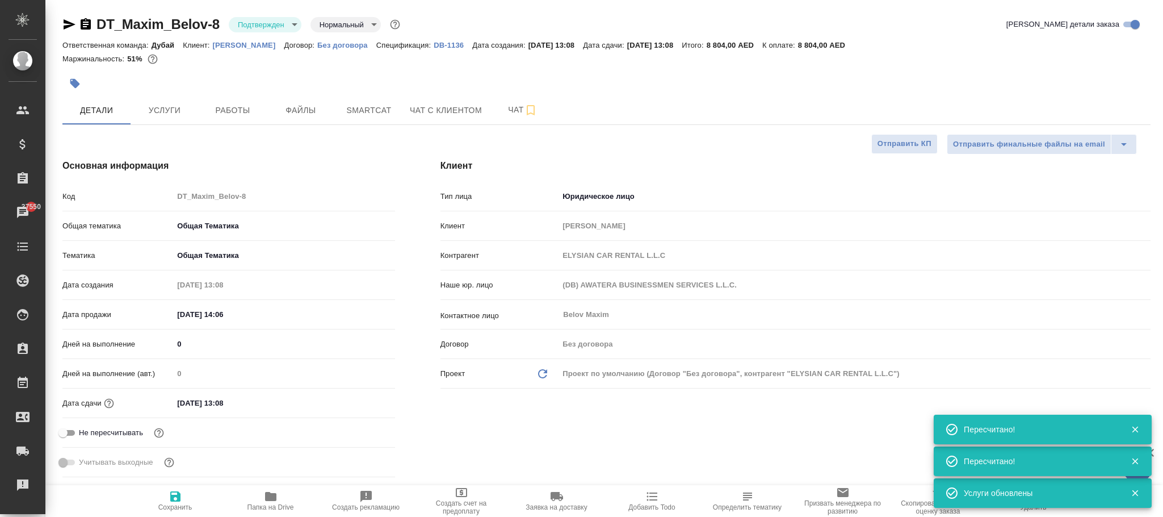
type textarea "x"
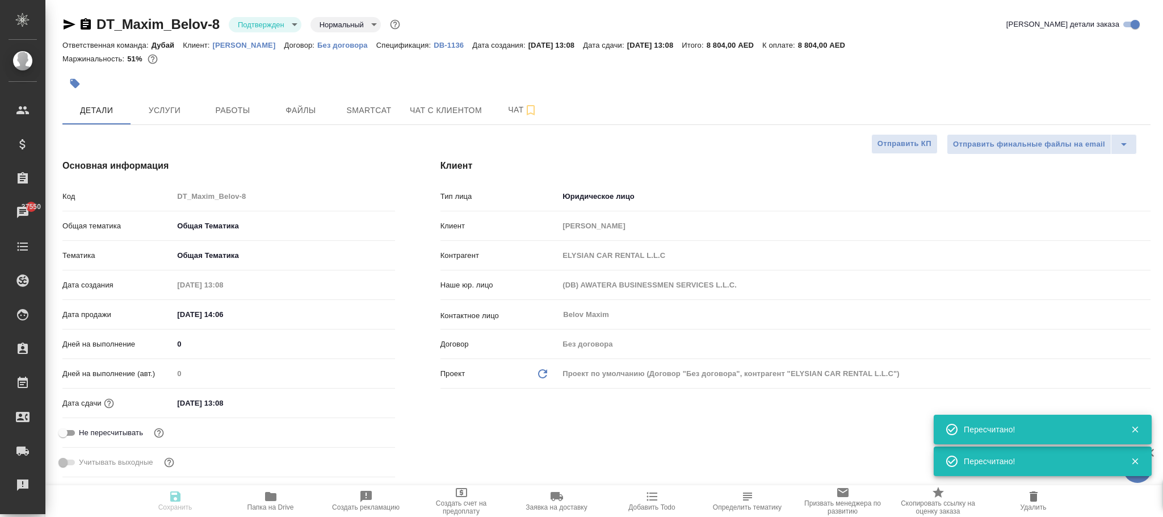
type textarea "x"
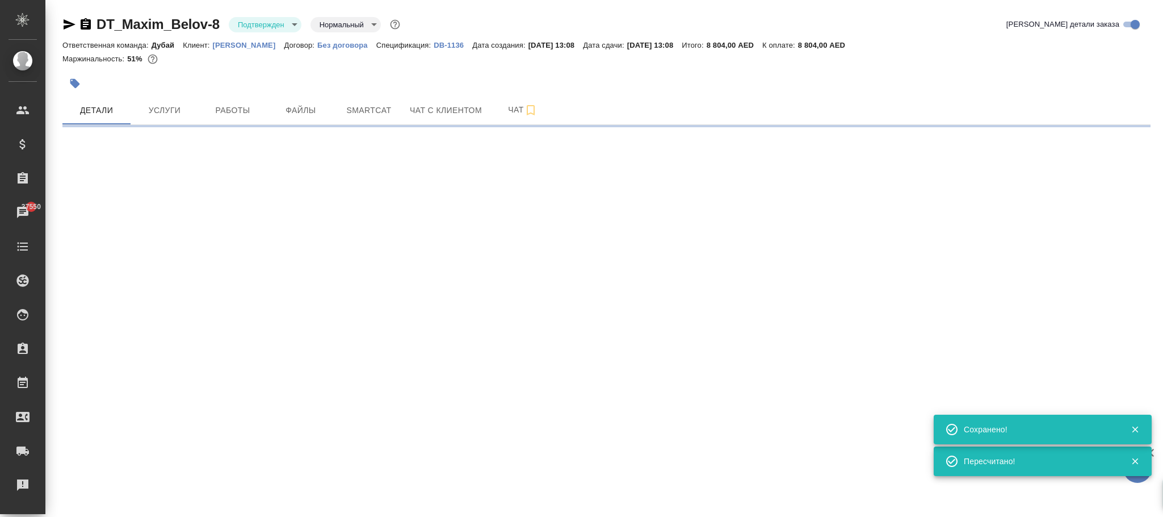
select select "RU"
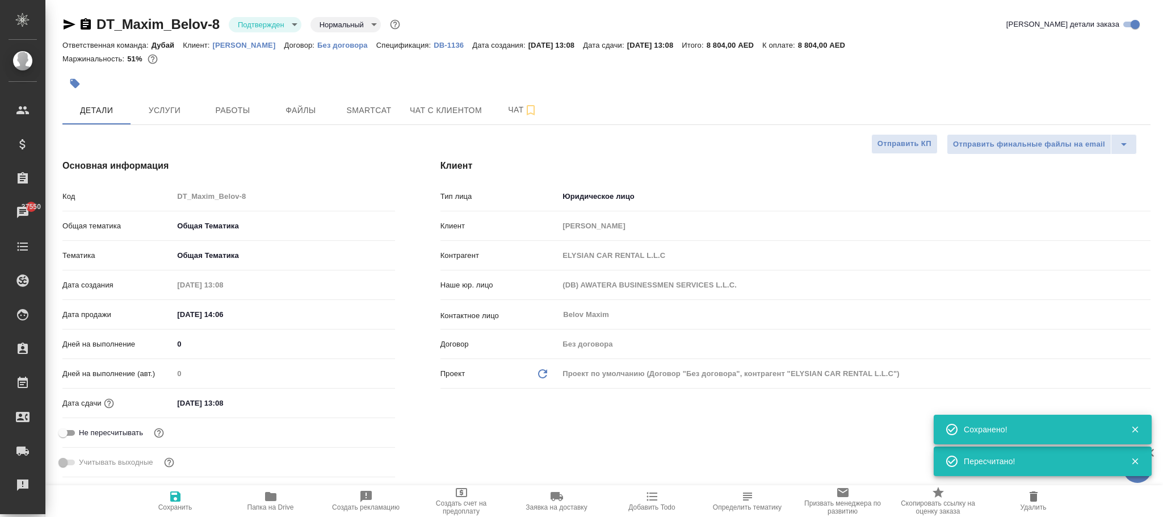
type textarea "x"
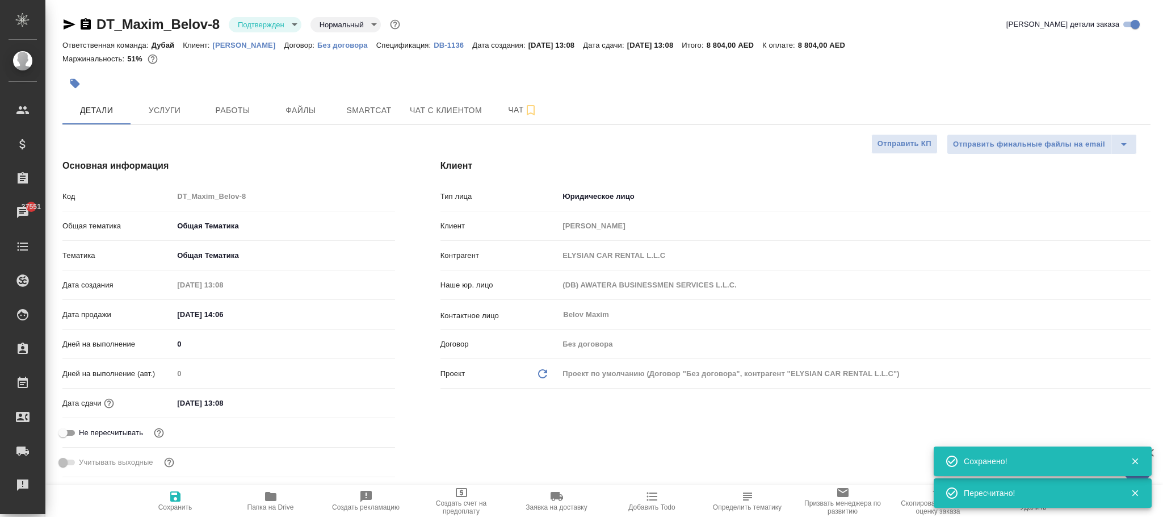
type textarea "x"
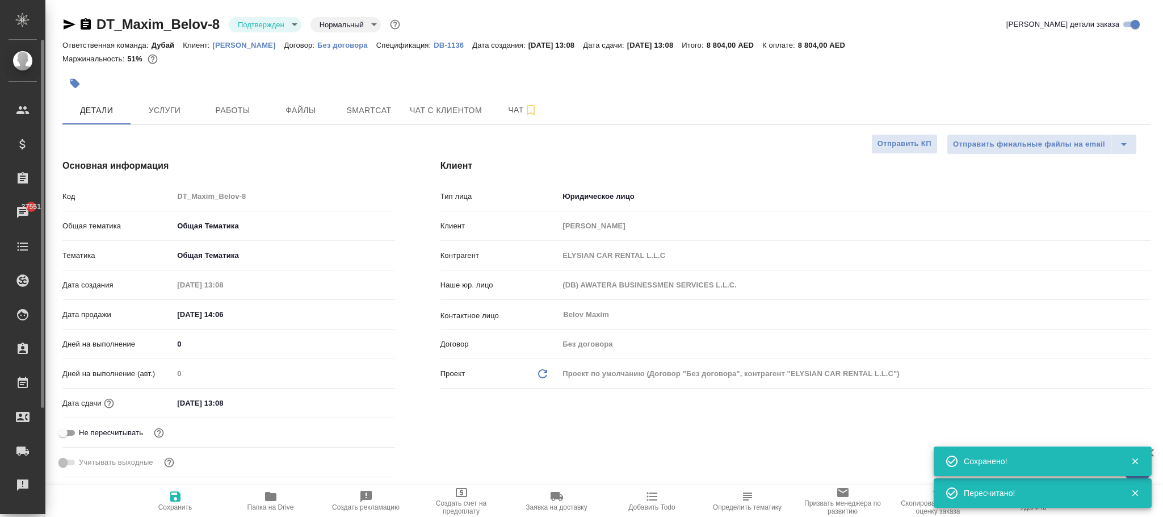
type textarea "x"
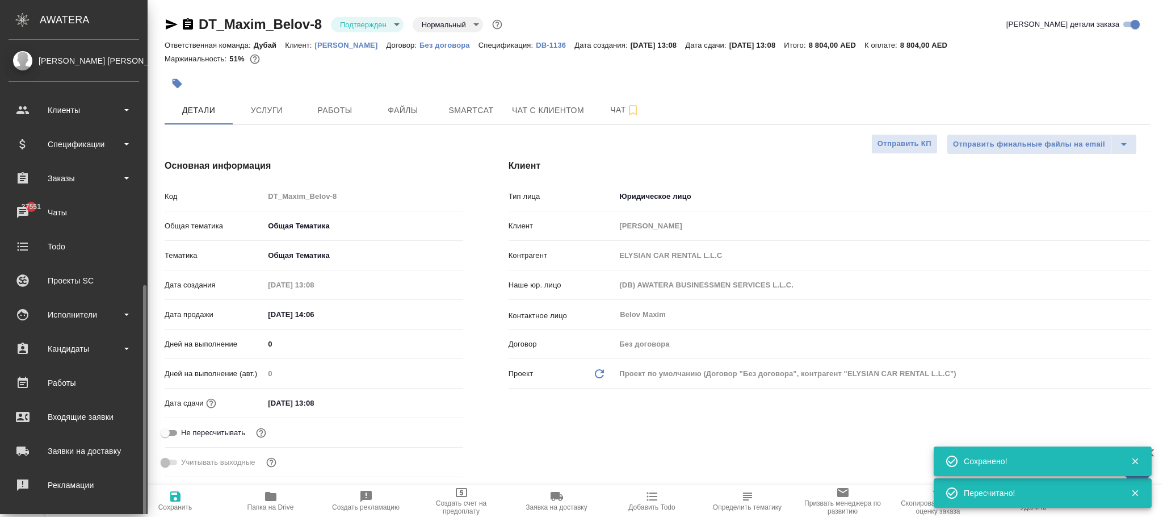
scroll to position [138, 0]
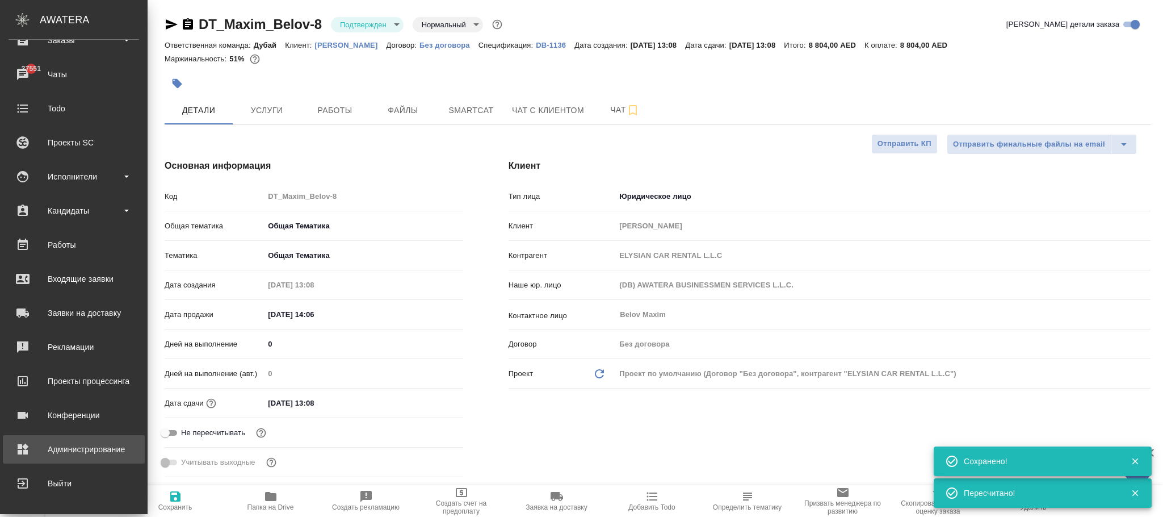
click at [93, 450] on div "Администрирование" at bounding box center [74, 449] width 131 height 17
type textarea "x"
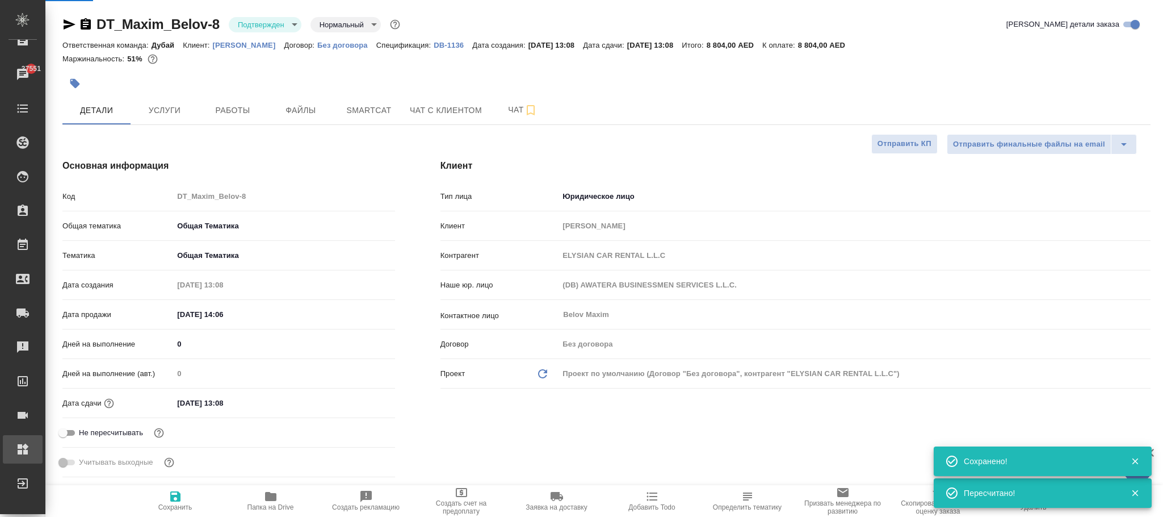
type textarea "x"
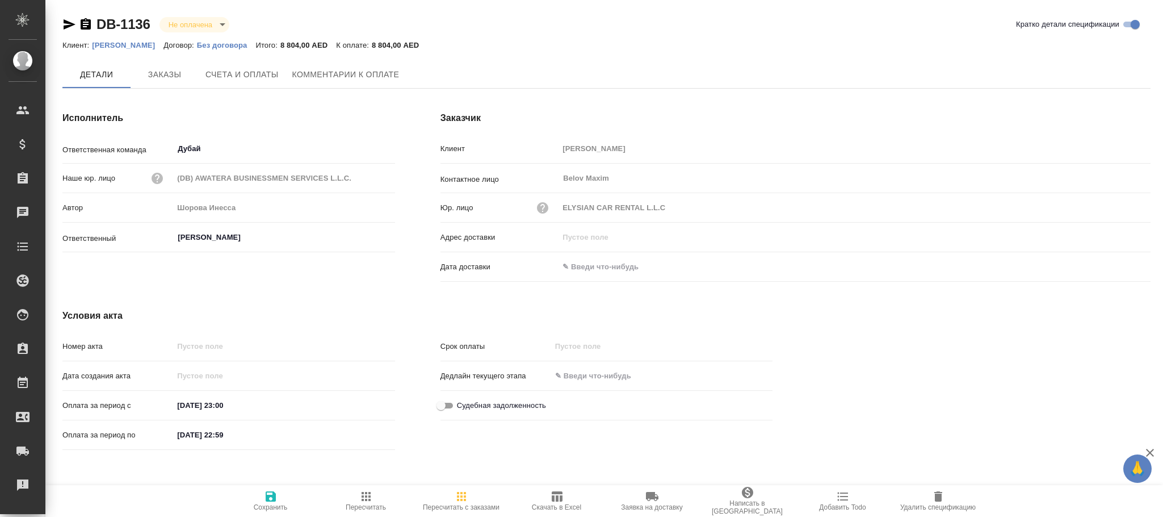
click at [455, 500] on icon "button" at bounding box center [462, 496] width 14 height 14
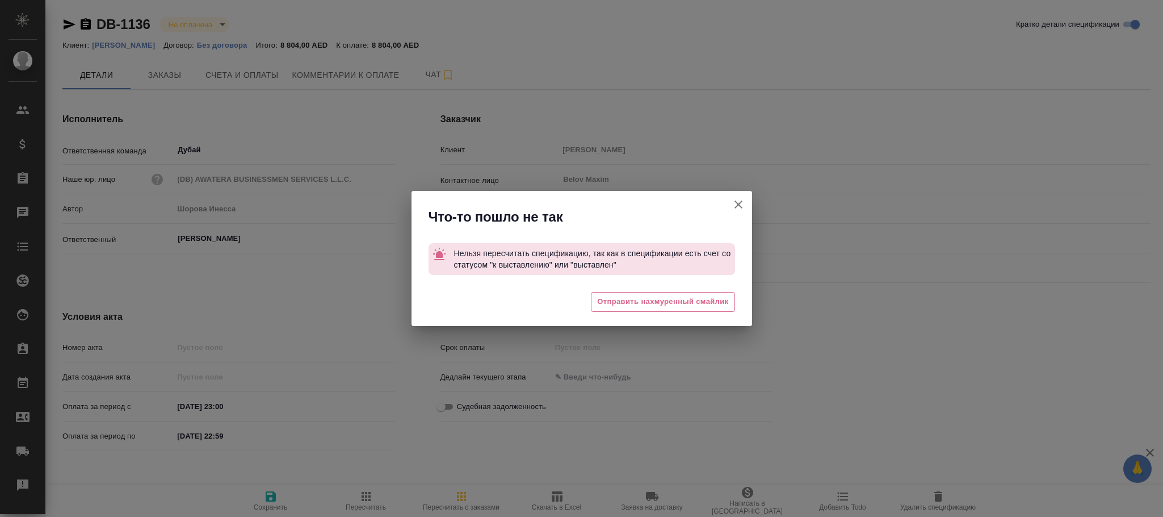
click at [731, 203] on div "Что-то пошло не так" at bounding box center [582, 214] width 341 height 47
click at [733, 206] on icon "button" at bounding box center [739, 205] width 14 height 14
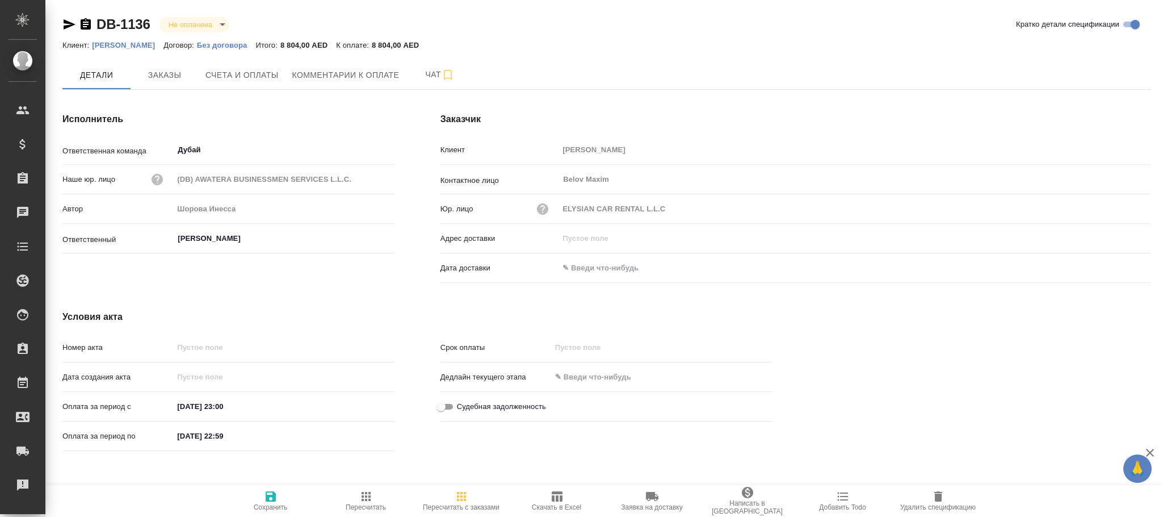
click at [370, 495] on icon "button" at bounding box center [366, 496] width 14 height 14
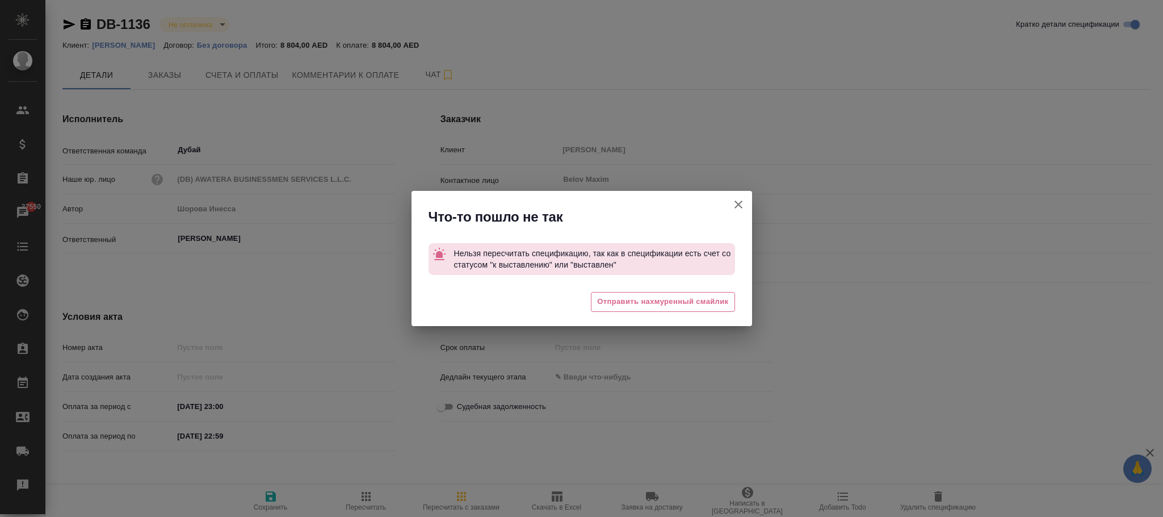
click at [743, 207] on icon "button" at bounding box center [739, 205] width 14 height 14
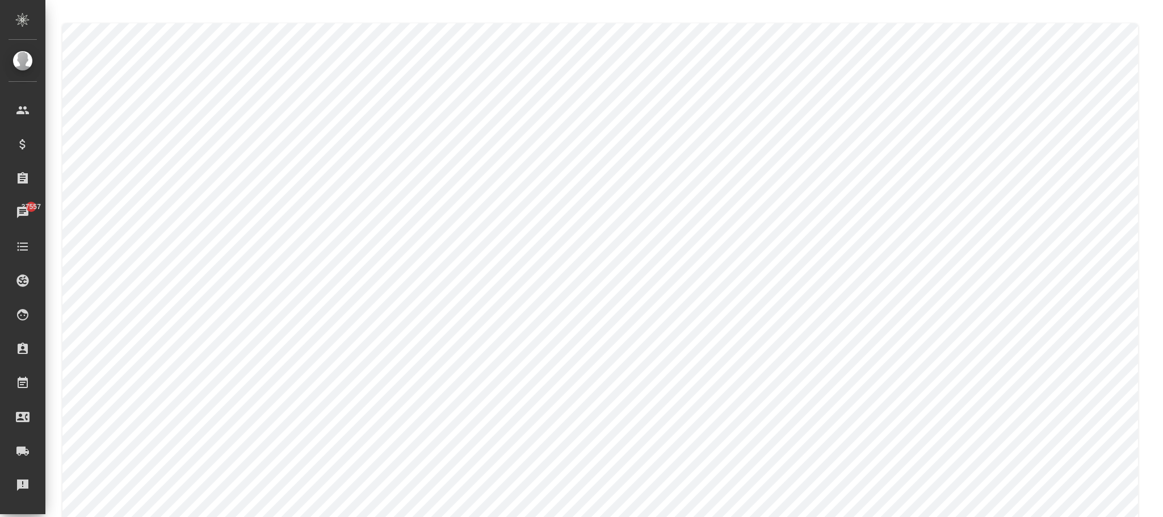
click at [53, 198] on div at bounding box center [604, 287] width 1118 height 575
click at [48, 232] on div at bounding box center [604, 375] width 1118 height 751
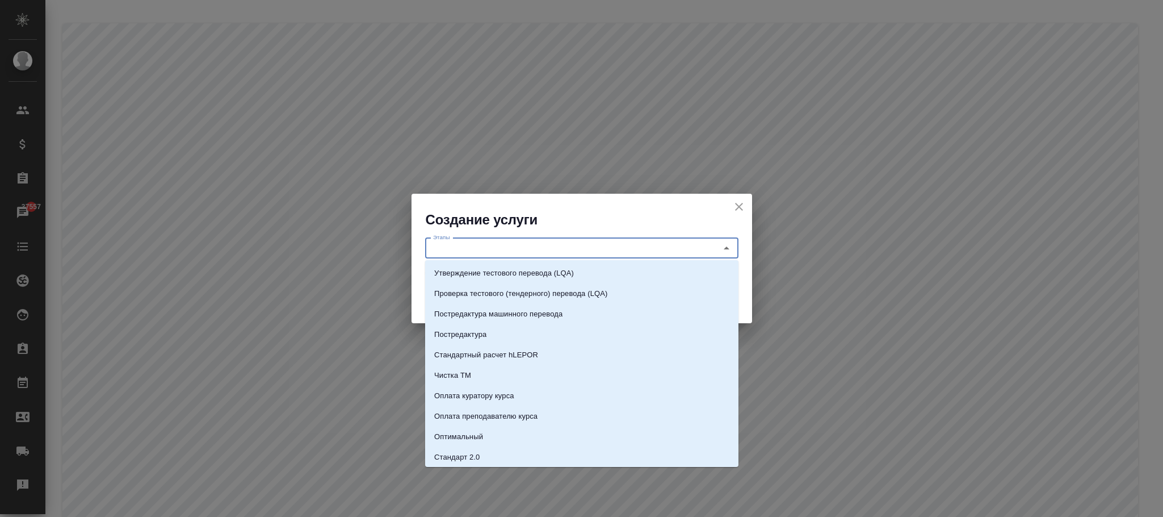
click at [525, 248] on input "Этапы" at bounding box center [563, 248] width 269 height 14
paste input "Доверенность для Турции в посольстве г. [GEOGRAPHIC_DATA] (2 тип)"
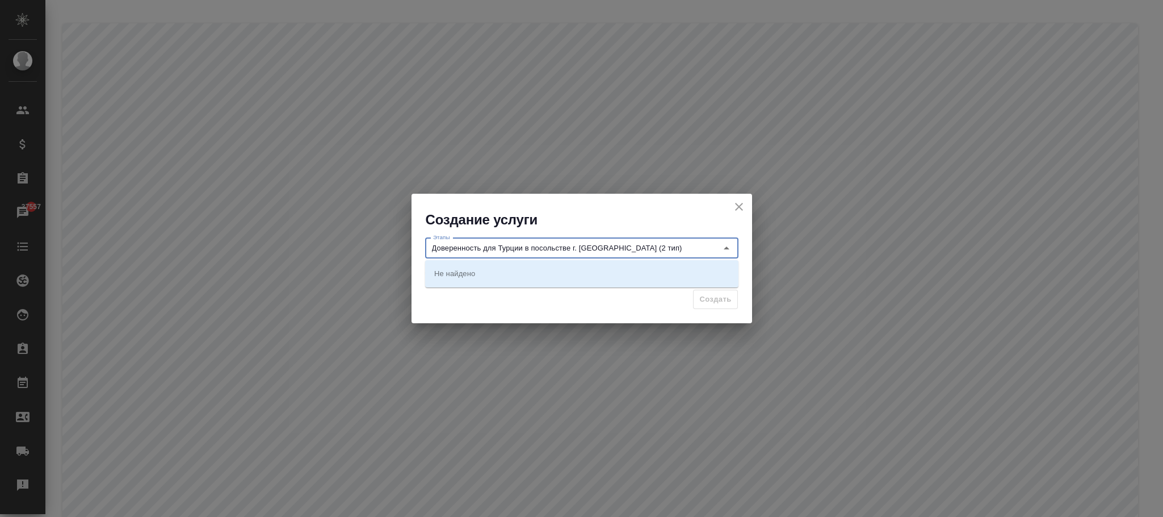
type input "Доверенность для Турции в посольстве г. [GEOGRAPHIC_DATA] (2 тип)"
click at [492, 296] on div "Создать" at bounding box center [582, 304] width 341 height 40
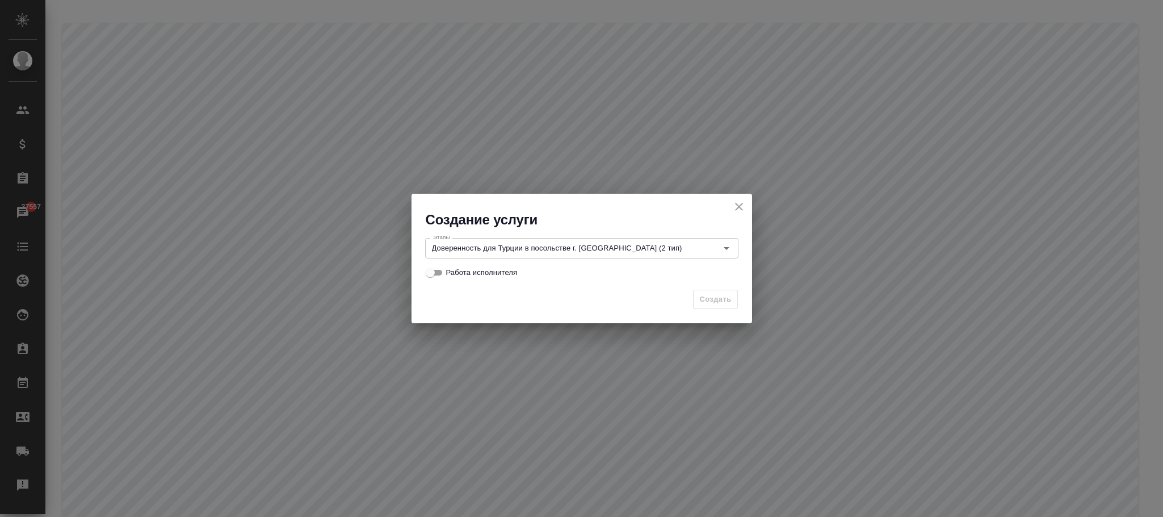
click at [435, 271] on input "Работа исполнителя" at bounding box center [430, 273] width 41 height 14
checkbox input "true"
click at [729, 298] on span "Создать" at bounding box center [715, 299] width 32 height 13
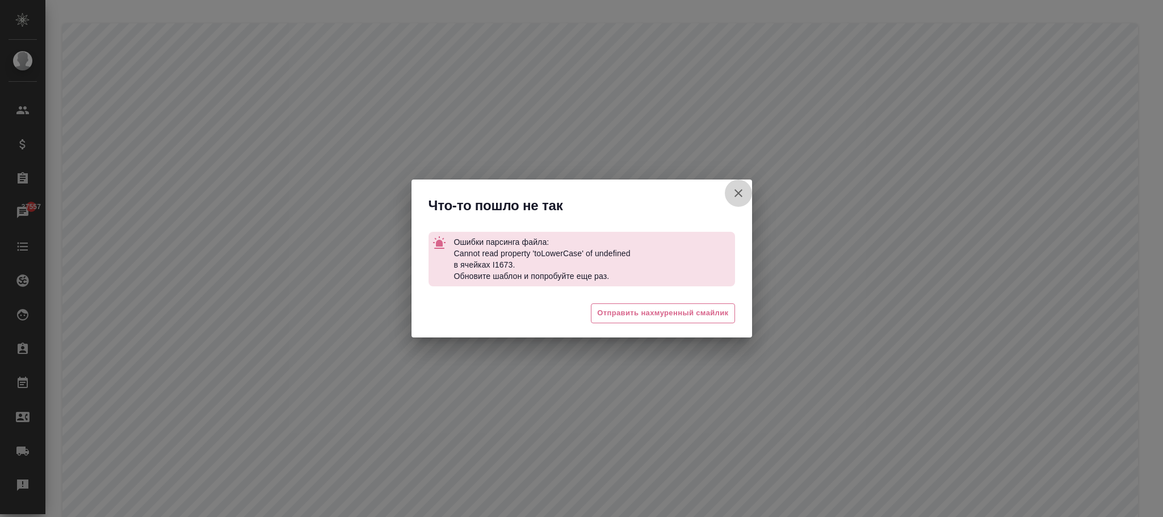
click at [738, 194] on icon "button" at bounding box center [739, 193] width 14 height 14
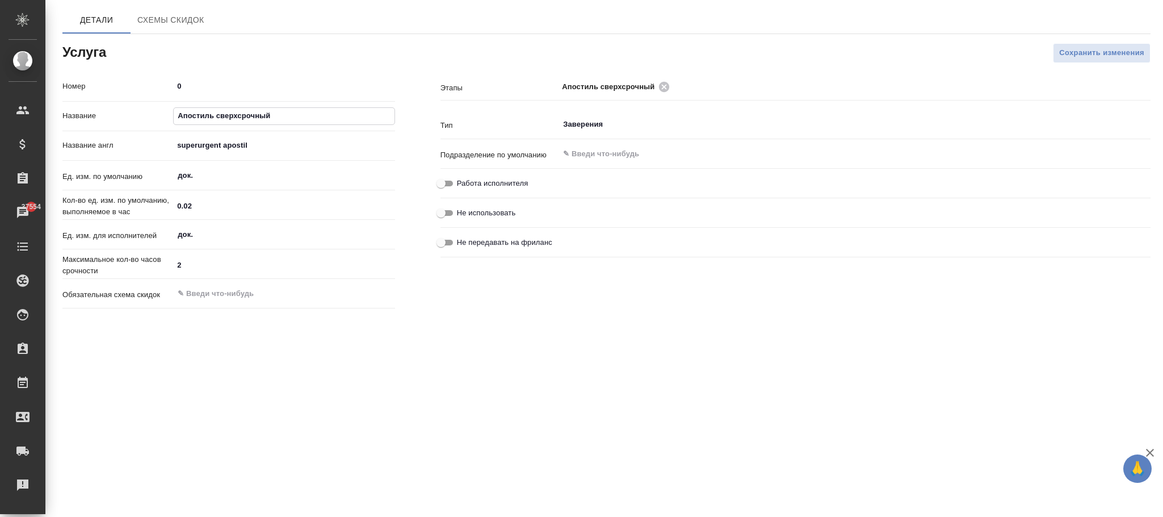
drag, startPoint x: 300, startPoint y: 114, endPoint x: 58, endPoint y: 101, distance: 241.6
click at [55, 101] on div "Номер 0 Название Апостиль сверхсрочный Название англ superurgent apostil Ед. из…" at bounding box center [229, 195] width 378 height 282
paste input "(день в день)"
click at [178, 116] on input "Апостиль сверхсрочный (день в день)" at bounding box center [284, 116] width 220 height 16
drag, startPoint x: 336, startPoint y: 111, endPoint x: 169, endPoint y: 116, distance: 166.4
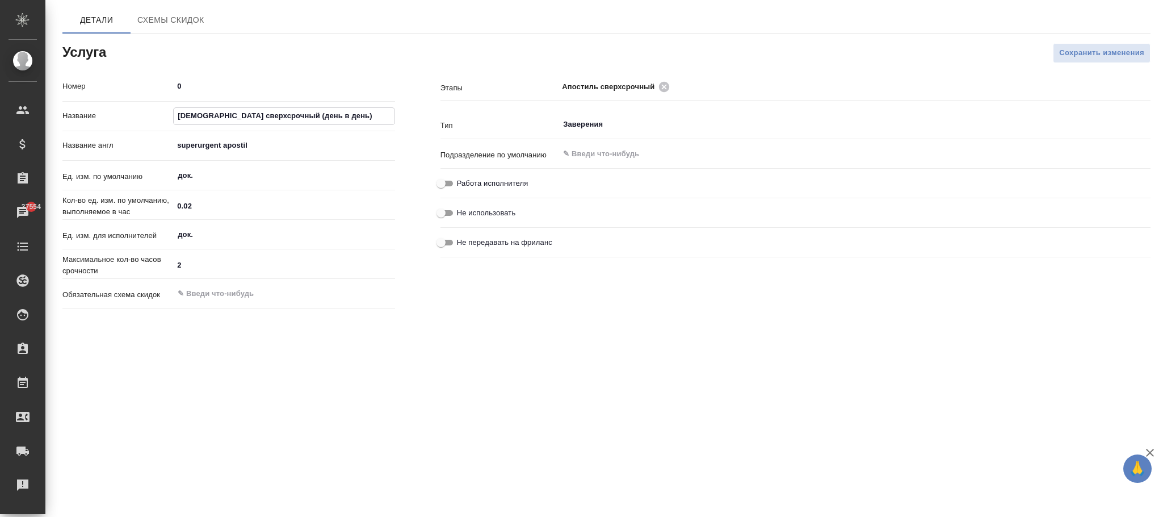
click at [169, 116] on div "Название Апостиль сверхсрочный (день в день)" at bounding box center [228, 116] width 333 height 20
type input "Апостиль сверхсрочный (день в день)"
drag, startPoint x: 292, startPoint y: 145, endPoint x: 55, endPoint y: 147, distance: 236.8
click at [55, 147] on div "Номер 0 Название Апостиль сверхсрочный (день в день) Название англ superurgent …" at bounding box center [229, 195] width 378 height 282
paste input "The apostille is urgent (day to day)"
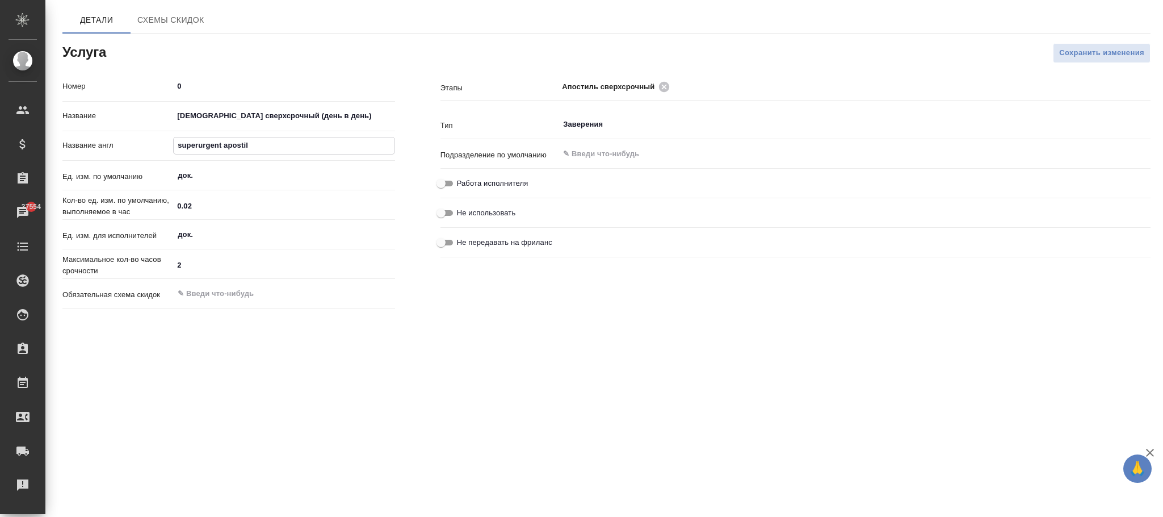
type input "The apostille is urgent (day to day)"
click at [1077, 56] on span "Сохранить изменения" at bounding box center [1101, 53] width 85 height 13
drag, startPoint x: 316, startPoint y: 123, endPoint x: 21, endPoint y: 98, distance: 295.7
click at [9, 94] on div ".cls-1 fill:#fff; AWATERA [PERSON_NAME]fokina Клиенты Спецификации Заказы Чаты …" at bounding box center [581, 258] width 1163 height 517
paste input "-2 раб. дня"
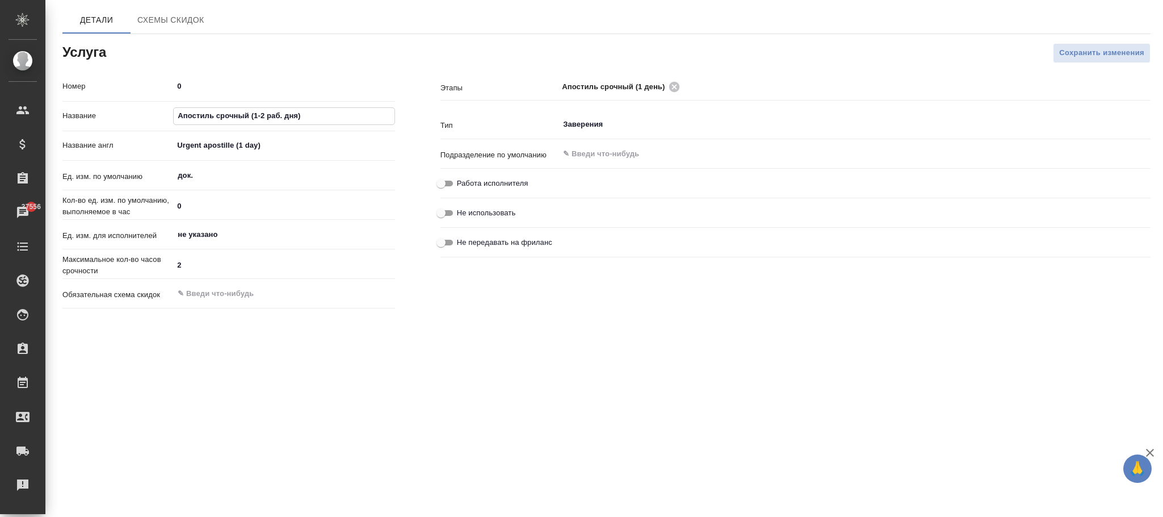
type input "Апостиль срочный (1-2 раб. дня)"
drag, startPoint x: 298, startPoint y: 150, endPoint x: 106, endPoint y: 124, distance: 194.2
click at [106, 124] on div "Номер 0 Название Апостиль срочный (1-2 раб. дня) Название англ Urgent apostille…" at bounding box center [228, 195] width 333 height 236
paste input "The apostille is urgent (1-2 slaves."
type input "The apostille is urgent (1-2 slaves. day)"
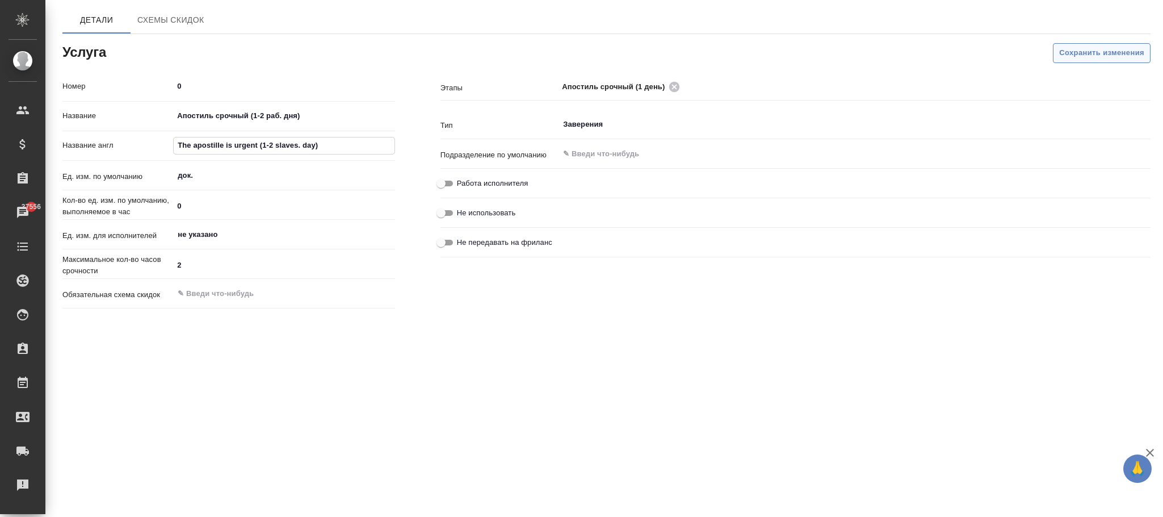
click at [1059, 53] on span "Сохранить изменения" at bounding box center [1101, 53] width 85 height 13
drag, startPoint x: 322, startPoint y: 118, endPoint x: 111, endPoint y: 123, distance: 210.7
click at [111, 123] on div "Название Апостиль Минобразования" at bounding box center [228, 116] width 333 height 20
paste input "есрочное апостилирование Министерство Образования (25 р.д.)"
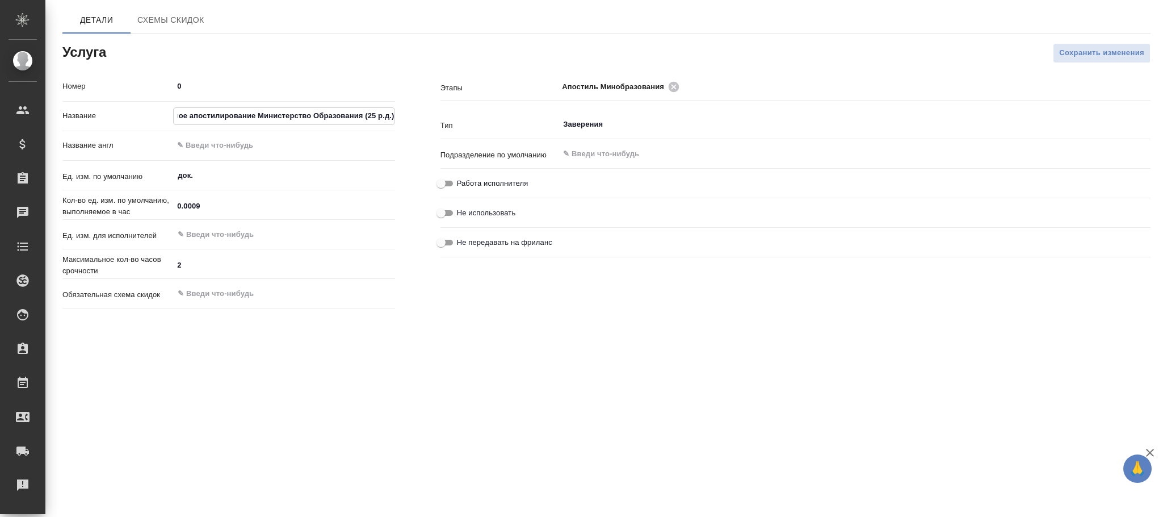
click at [191, 111] on input "Несрочное апостилирование Министерство Образования (25 р.д.)" at bounding box center [284, 116] width 220 height 16
type input "Несрочное апостилирование Министерство Образования (25 р.д.)"
click at [244, 153] on input "text" at bounding box center [284, 145] width 220 height 16
paste input "Non-urgent apostille of the Ministry of Education (25 p.d.)"
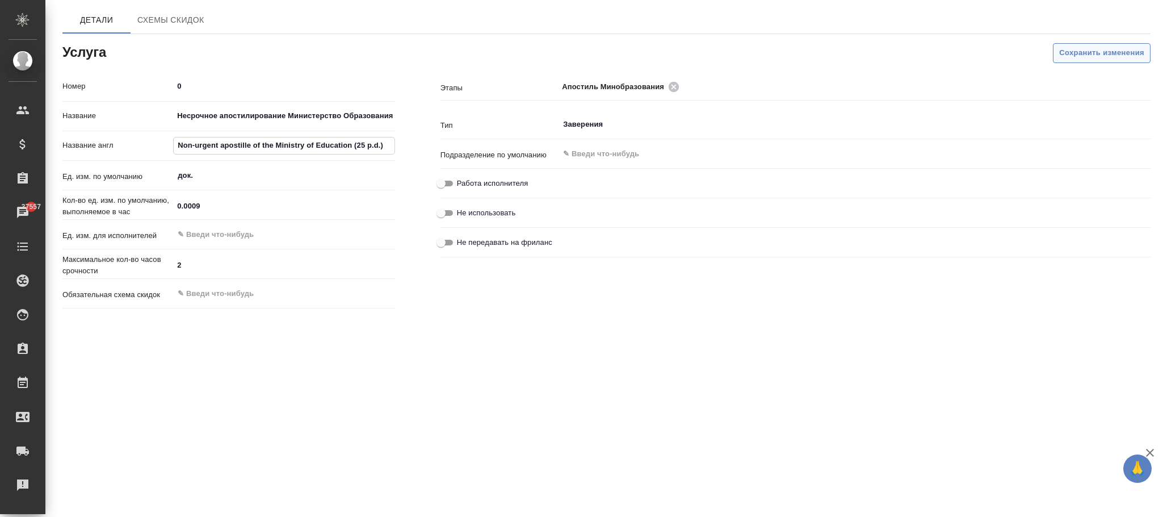
type input "Non-urgent apostille of the Ministry of Education (25 p.d.)"
click at [1097, 48] on span "Сохранить изменения" at bounding box center [1101, 53] width 85 height 13
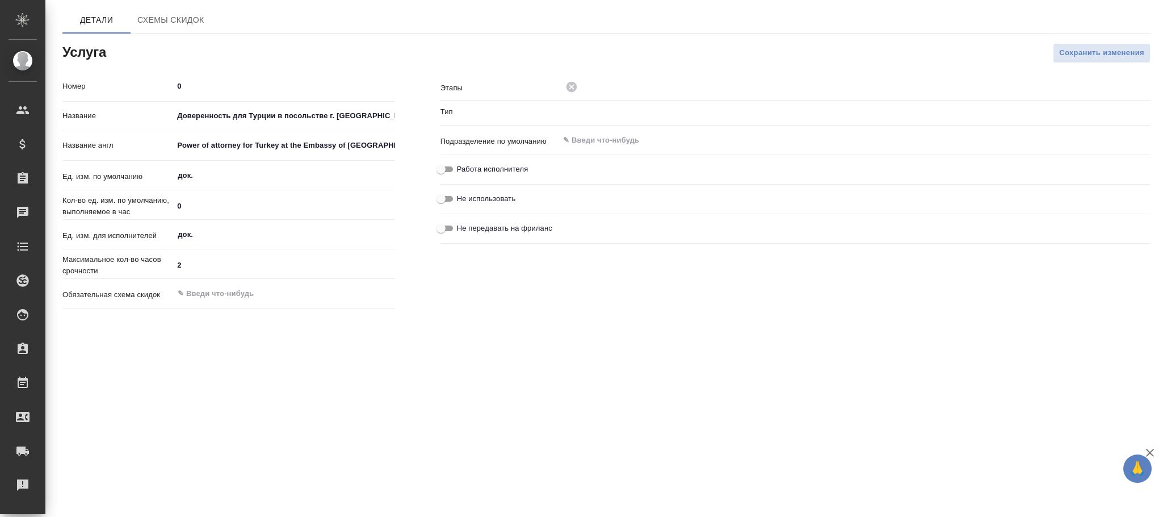
type input "Прочее"
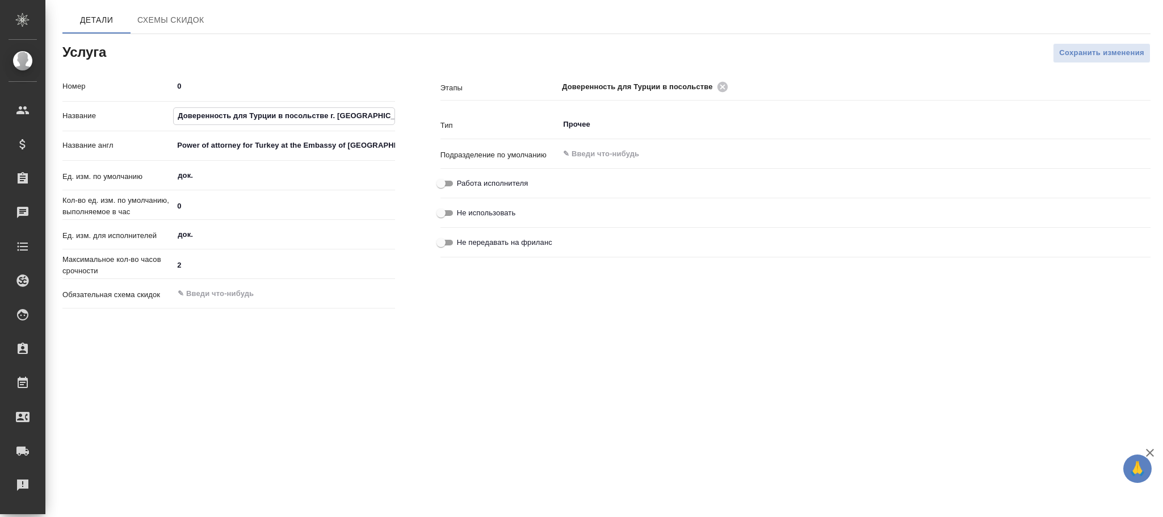
drag, startPoint x: 371, startPoint y: 120, endPoint x: 63, endPoint y: 116, distance: 308.3
click at [63, 116] on div "Название Доверенность для Турции в посольстве г. Москвы" at bounding box center [228, 116] width 333 height 20
paste input "(1 тип)"
type input "Доверенность для Турции в посольстве г. Москвы (1 тип)"
click at [560, 351] on div ".cls-1 fill:#fff; AWATERA Фокина Наталья n.fokina Клиенты Спецификации Заказы 3…" at bounding box center [581, 258] width 1163 height 517
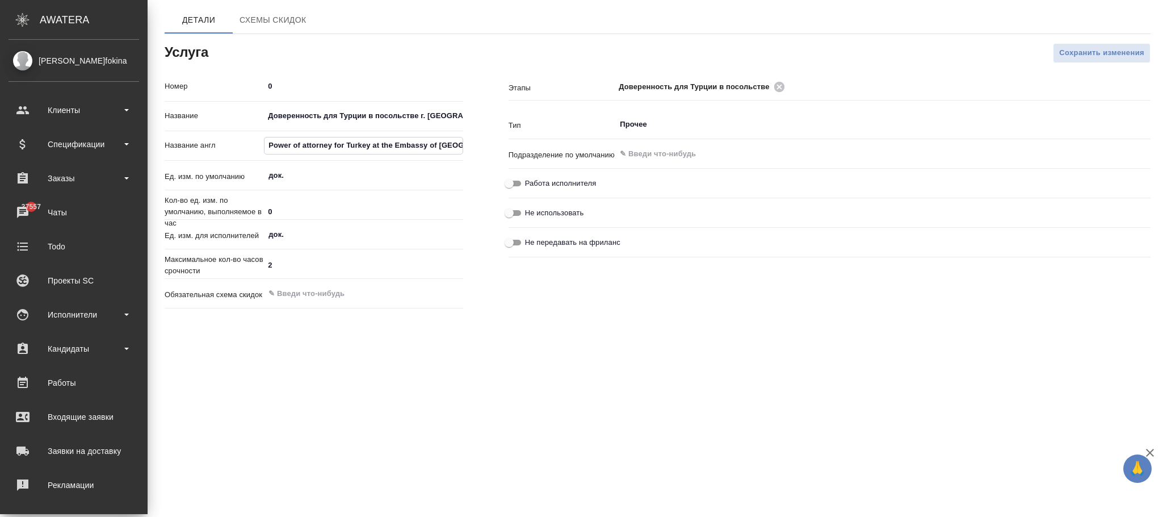
drag, startPoint x: 386, startPoint y: 145, endPoint x: 0, endPoint y: 157, distance: 385.7
click at [0, 157] on div ".cls-1 fill:#fff; AWATERA Фокина Наталья n.fokina Клиенты Спецификации Заказы 3…" at bounding box center [581, 258] width 1163 height 517
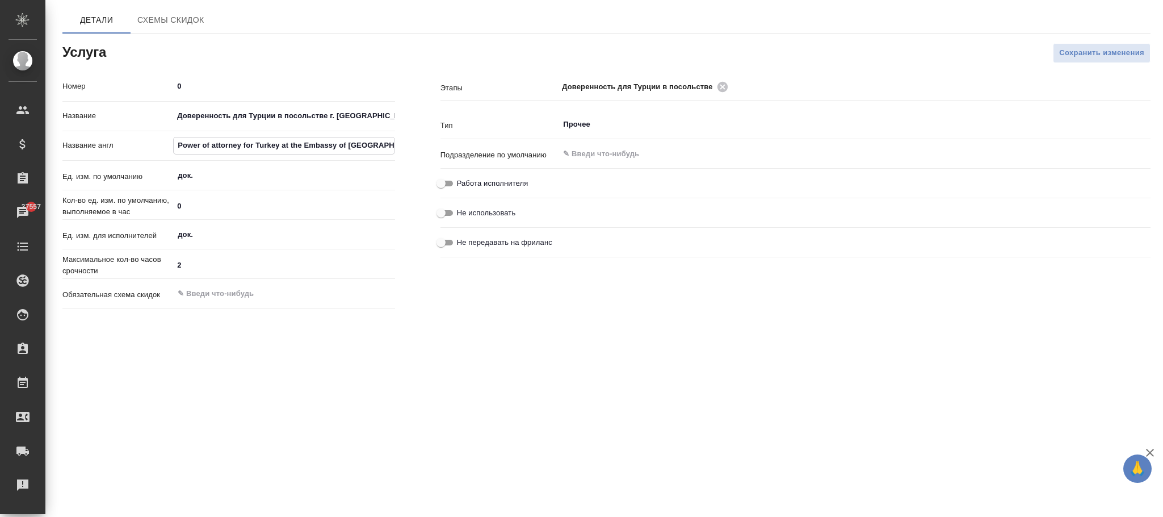
paste input "Attorney for Turkey at the Moscow Embassy (type 1)"
type input "Power of Attorney for Turkey at the Moscow Embassy (type 1)"
click at [1080, 51] on span "Сохранить изменения" at bounding box center [1101, 53] width 85 height 13
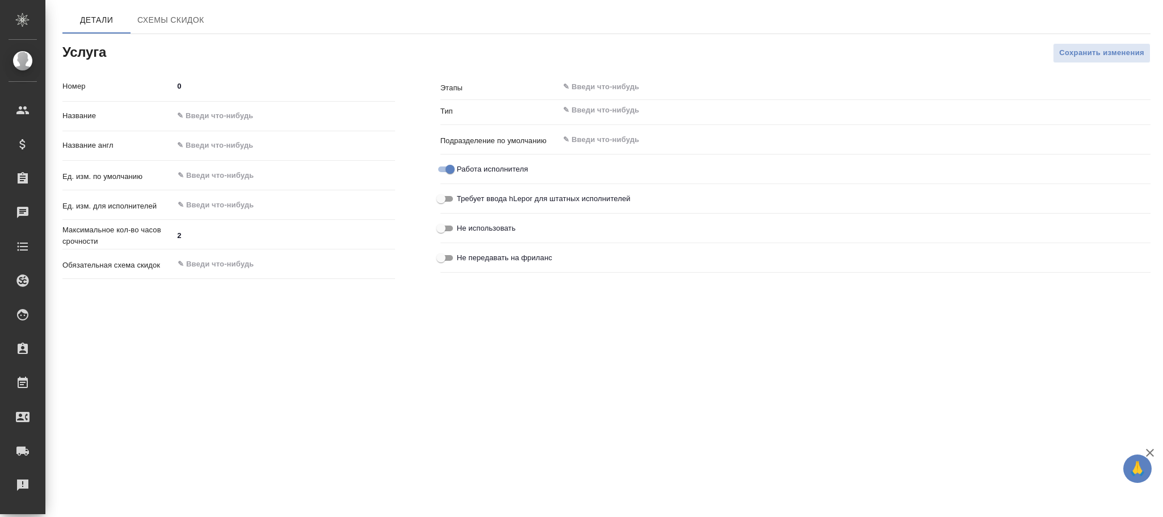
click at [290, 118] on input "text" at bounding box center [283, 116] width 221 height 16
paste input "Доверенность для Турции в посольстве г. [GEOGRAPHIC_DATA] (2 тип)"
type input "Доверенность для Турции в посольстве г. [GEOGRAPHIC_DATA] (2 тип)"
click at [273, 137] on input "text" at bounding box center [283, 145] width 221 height 16
paste input "Power of Attorney for Turkey at the Moscow Embassy (Type 2)"
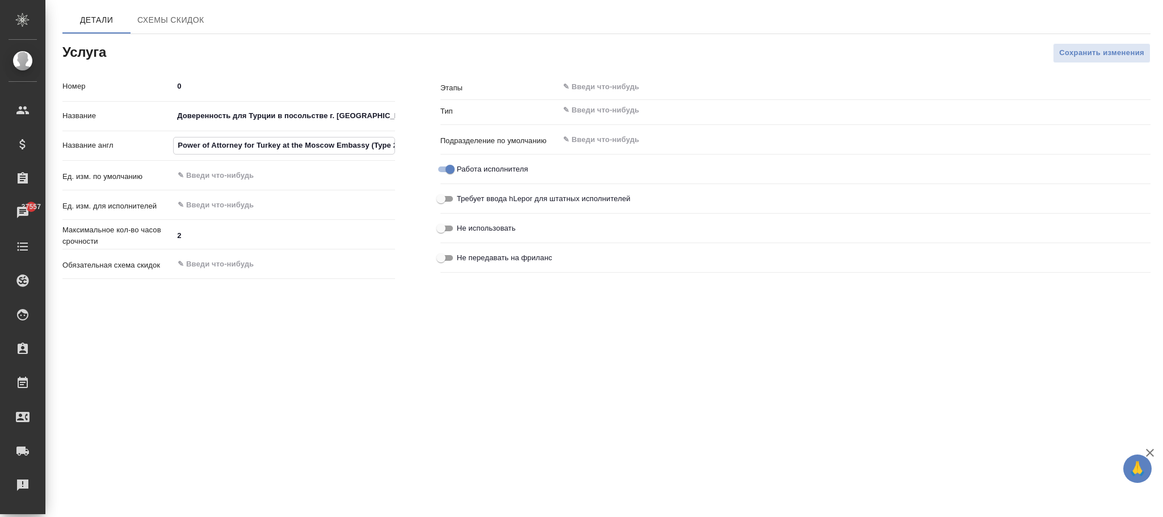
scroll to position [0, 6]
type input "Power of Attorney for Turkey at the Moscow Embassy (Type 2)"
click at [227, 207] on input "text" at bounding box center [265, 205] width 177 height 14
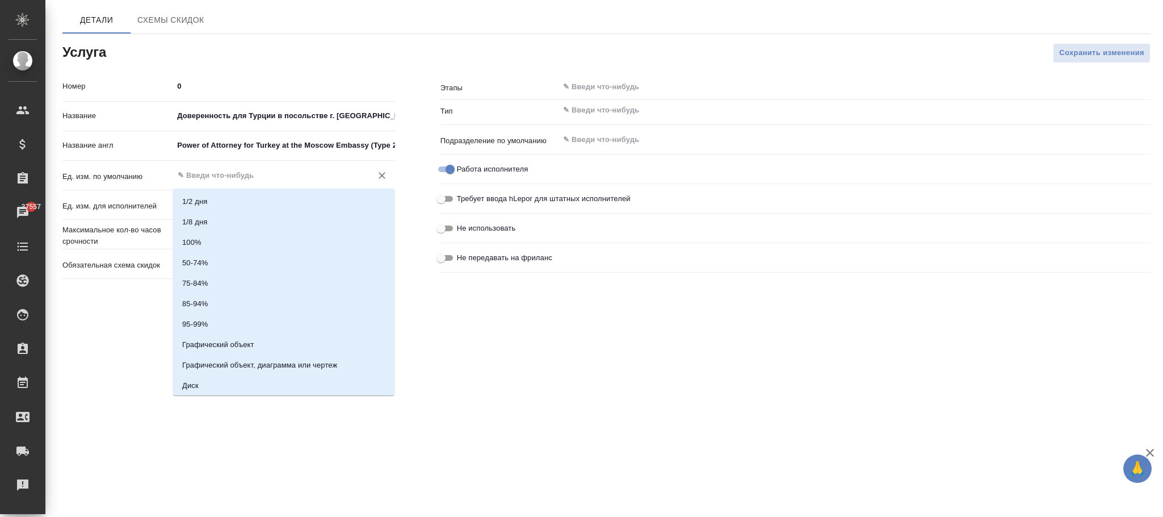
click at [235, 177] on input "text" at bounding box center [265, 176] width 177 height 14
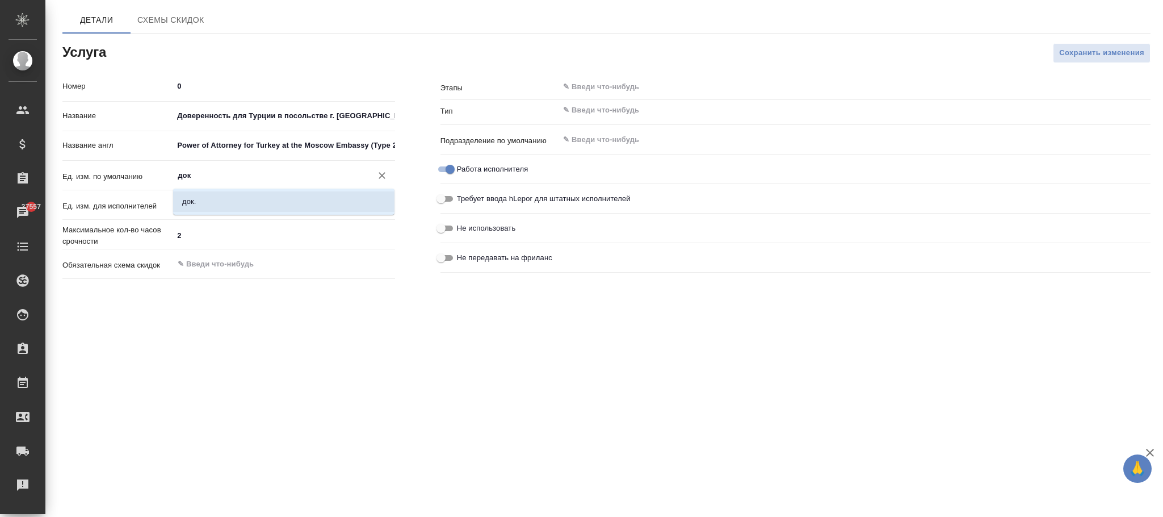
click at [220, 206] on li "док." at bounding box center [283, 201] width 221 height 20
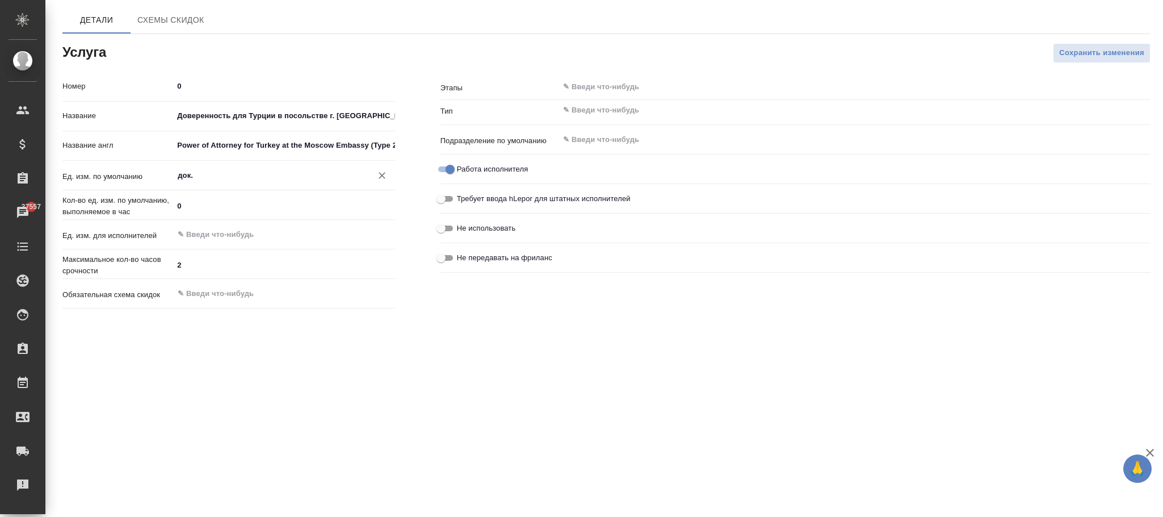
type input "док."
click at [610, 115] on input "text" at bounding box center [835, 110] width 547 height 14
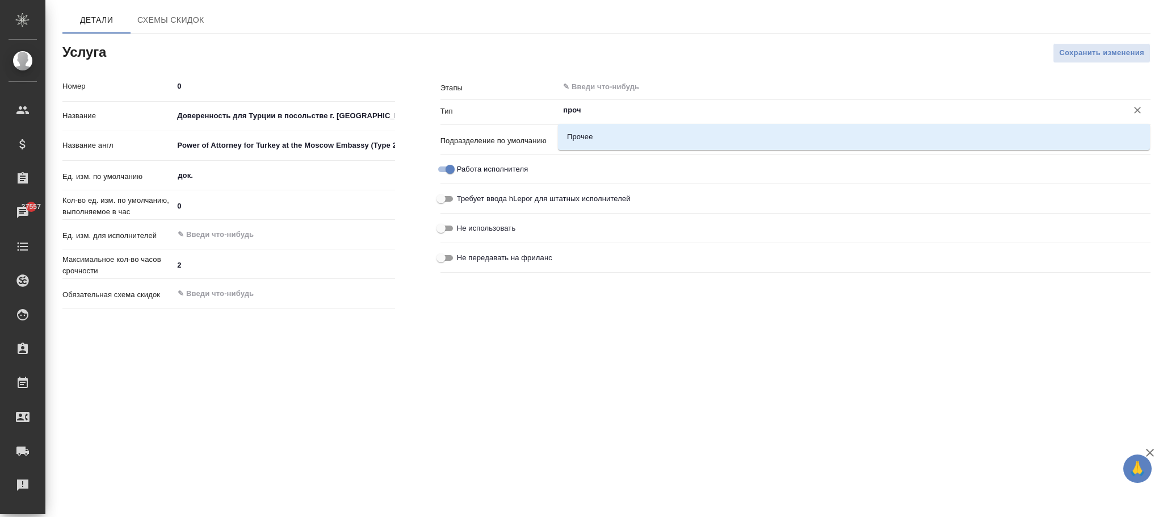
click at [626, 143] on li "Прочее" at bounding box center [854, 137] width 592 height 20
type input "Прочее"
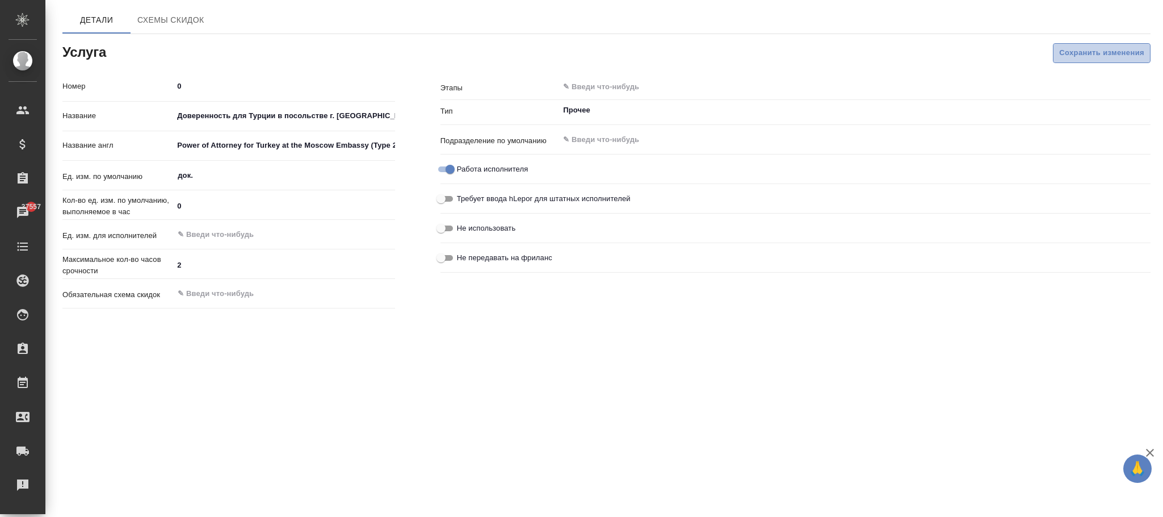
click at [1109, 52] on span "Сохранить изменения" at bounding box center [1101, 53] width 85 height 13
type input "Прочее"
drag, startPoint x: 176, startPoint y: 114, endPoint x: 407, endPoint y: 113, distance: 231.1
click at [416, 113] on div "Номер 0 Название Доверенность для Турции в посольстве г. [GEOGRAPHIC_DATA] (2 т…" at bounding box center [229, 195] width 378 height 282
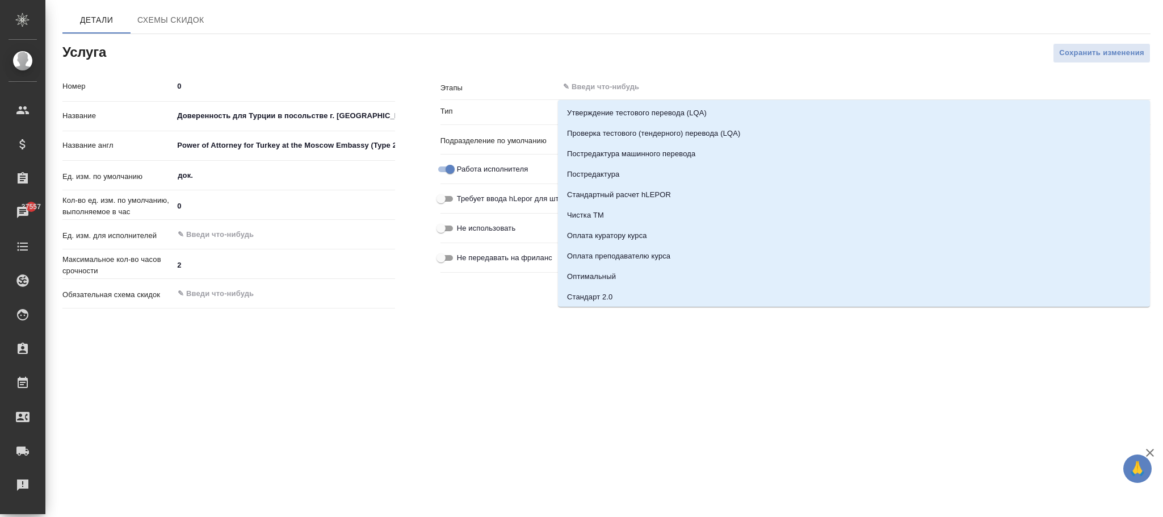
click at [673, 84] on input "text" at bounding box center [835, 87] width 547 height 14
paste input "Доверенность для Турции в посольстве г. [GEOGRAPHIC_DATA] (2 тип)"
type input "Доверенность для Турции в посольстве г. [GEOGRAPHIC_DATA] (2 тип)"
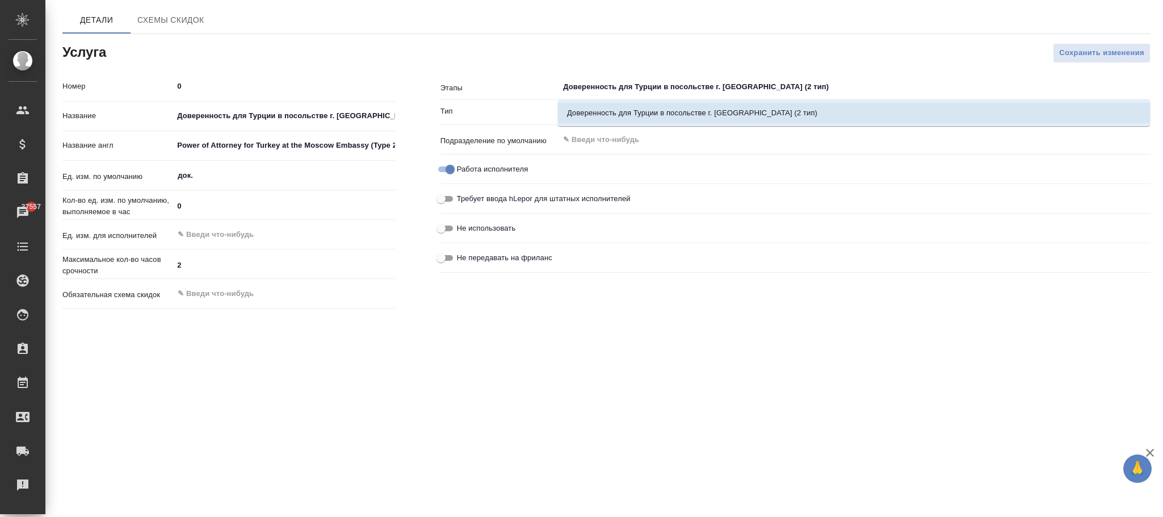
click at [835, 116] on li "Доверенность для Турции в посольстве г. [GEOGRAPHIC_DATA] (2 тип)" at bounding box center [854, 113] width 592 height 20
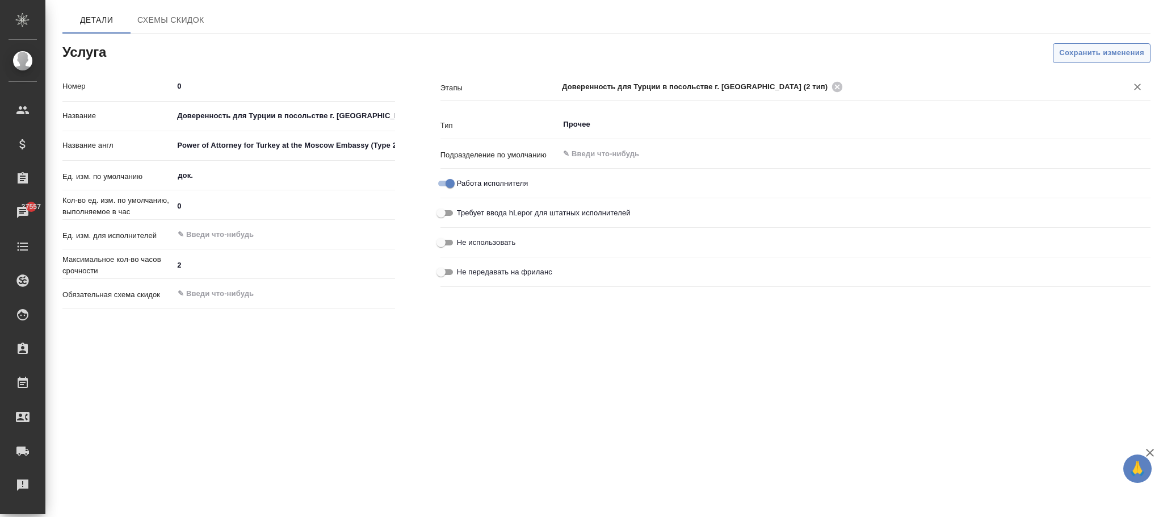
click at [1070, 53] on span "Сохранить изменения" at bounding box center [1101, 53] width 85 height 13
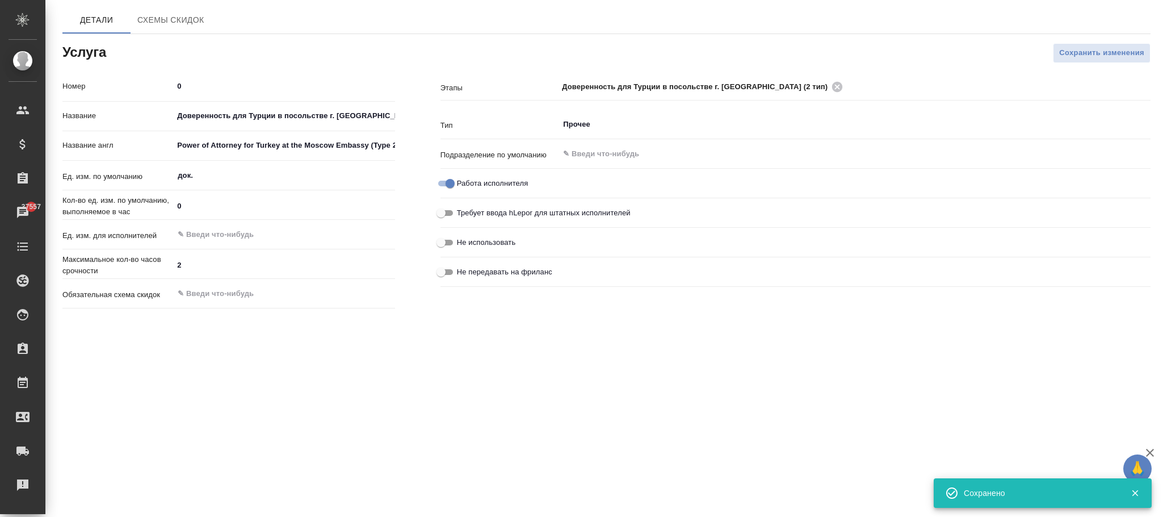
click at [445, 186] on input "Работа исполнителя" at bounding box center [450, 184] width 41 height 14
checkbox input "false"
drag, startPoint x: 1075, startPoint y: 48, endPoint x: 1012, endPoint y: 77, distance: 69.4
click at [1075, 48] on span "Сохранить изменения" at bounding box center [1101, 53] width 85 height 13
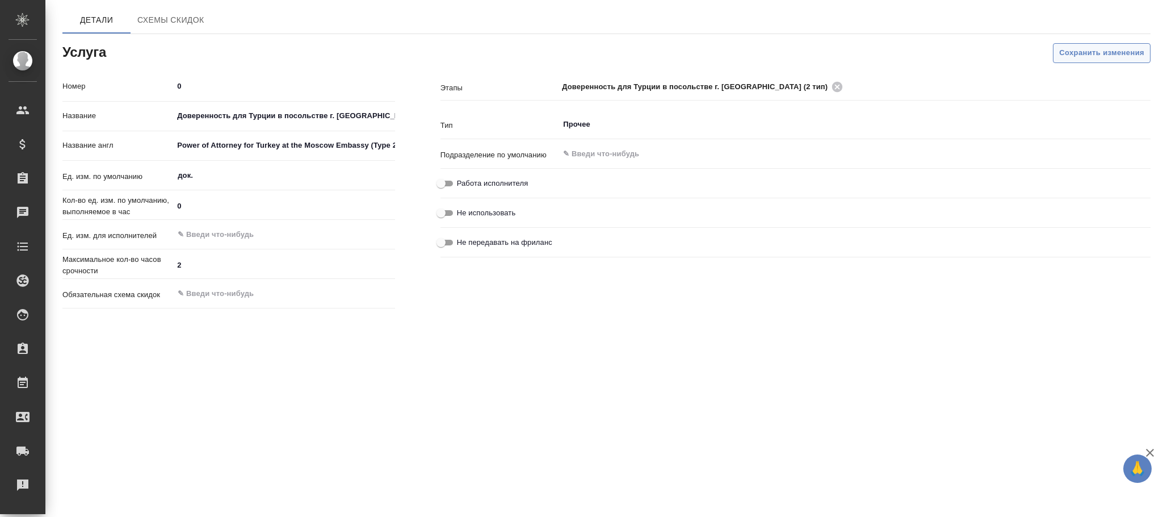
click at [1109, 53] on span "Сохранить изменения" at bounding box center [1101, 53] width 85 height 13
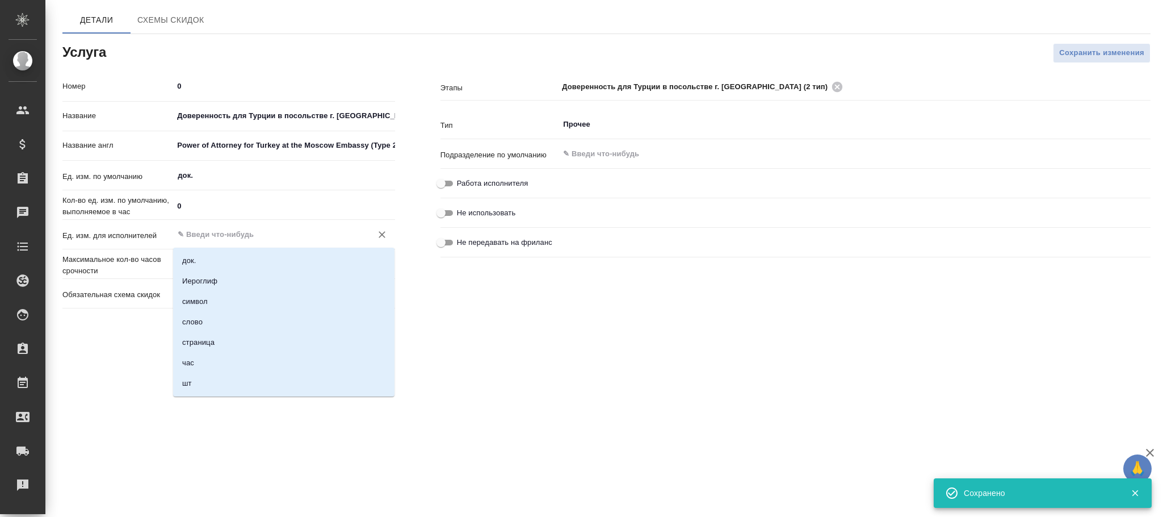
click at [193, 231] on input "text" at bounding box center [265, 235] width 177 height 14
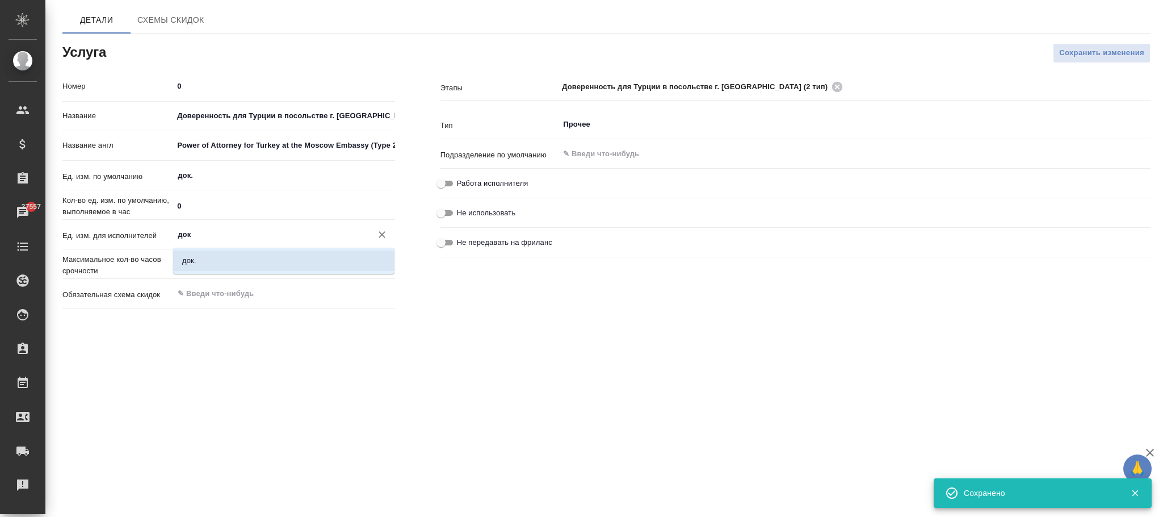
click at [227, 267] on li "док." at bounding box center [283, 260] width 221 height 20
type input "док."
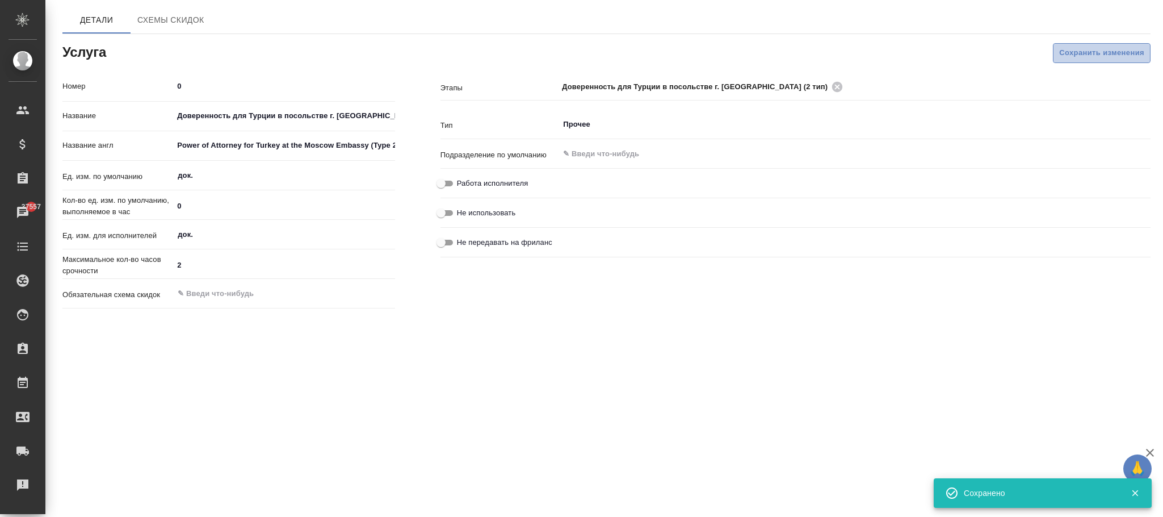
click at [1083, 57] on span "Сохранить изменения" at bounding box center [1101, 53] width 85 height 13
